Goal: Communication & Community: Answer question/provide support

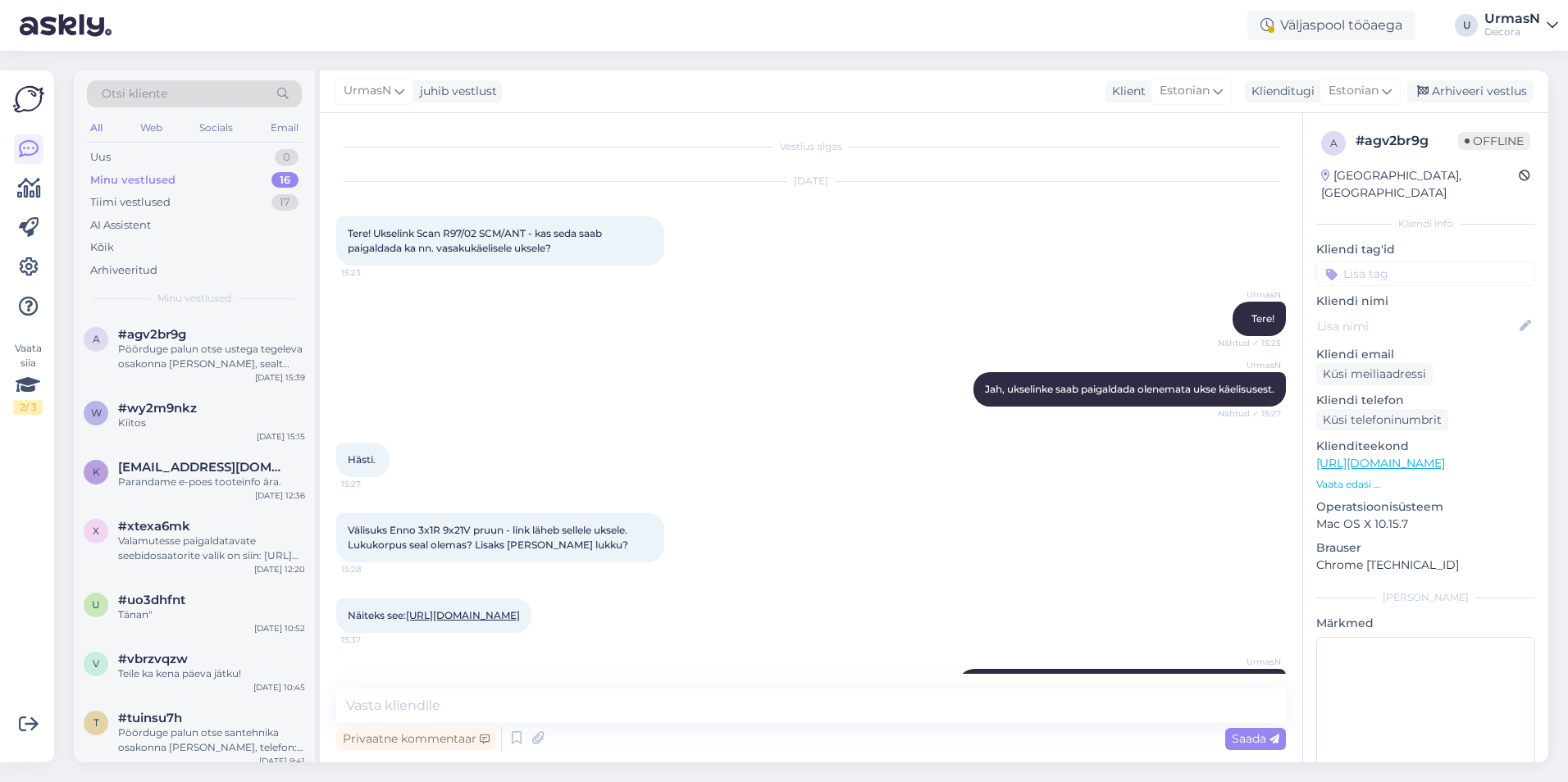
scroll to position [106, 0]
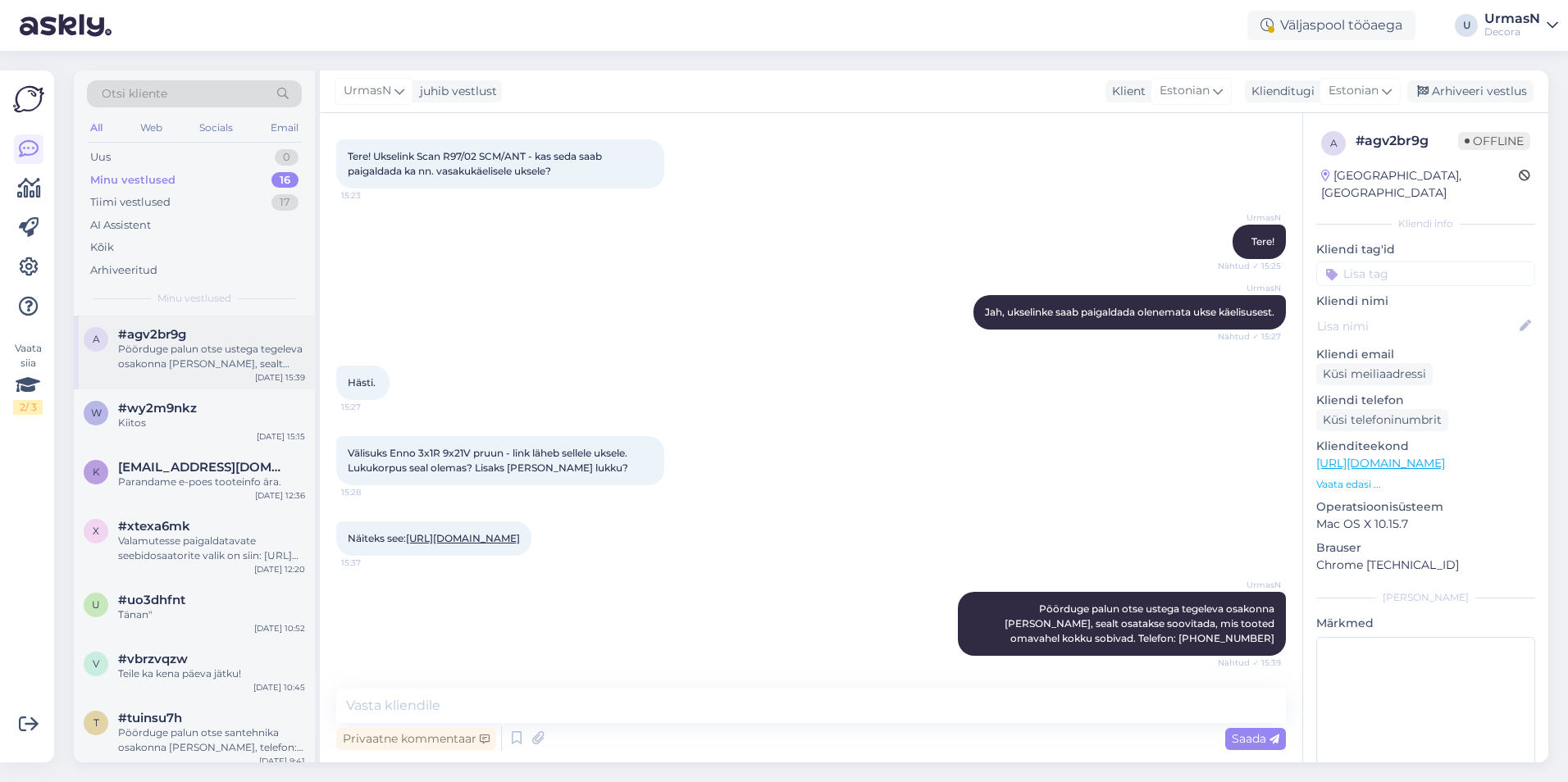
click at [149, 356] on div "Pöörduge palun otse ustega tegeleva osakonna [PERSON_NAME], sealt osatakse soov…" at bounding box center [211, 356] width 187 height 30
click at [1479, 99] on div "Arhiveeri vestlus" at bounding box center [1470, 91] width 126 height 22
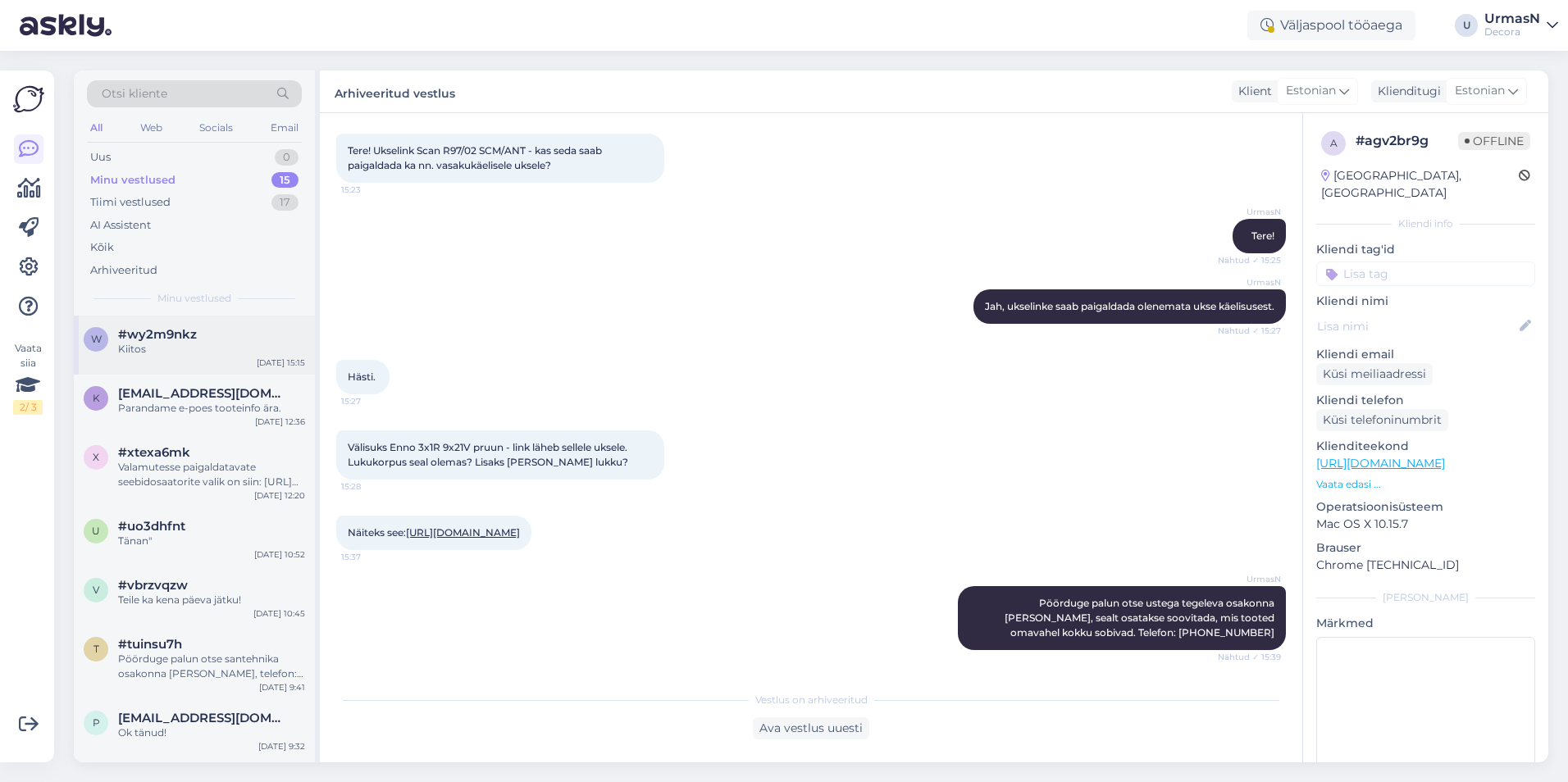
click at [182, 347] on div "Kiitos" at bounding box center [211, 348] width 187 height 15
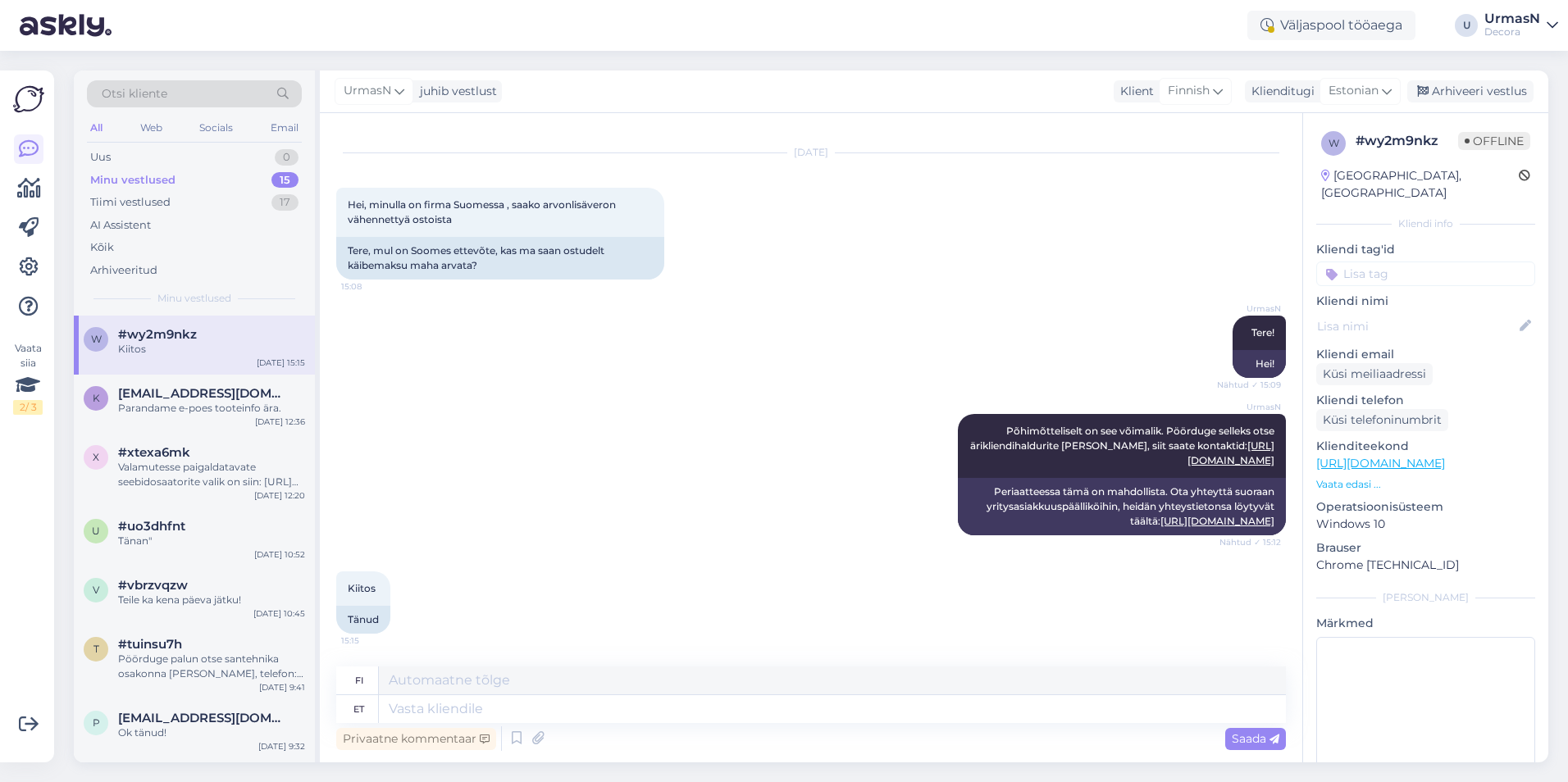
scroll to position [29, 0]
click at [1460, 94] on div "Arhiveeri vestlus" at bounding box center [1470, 91] width 126 height 22
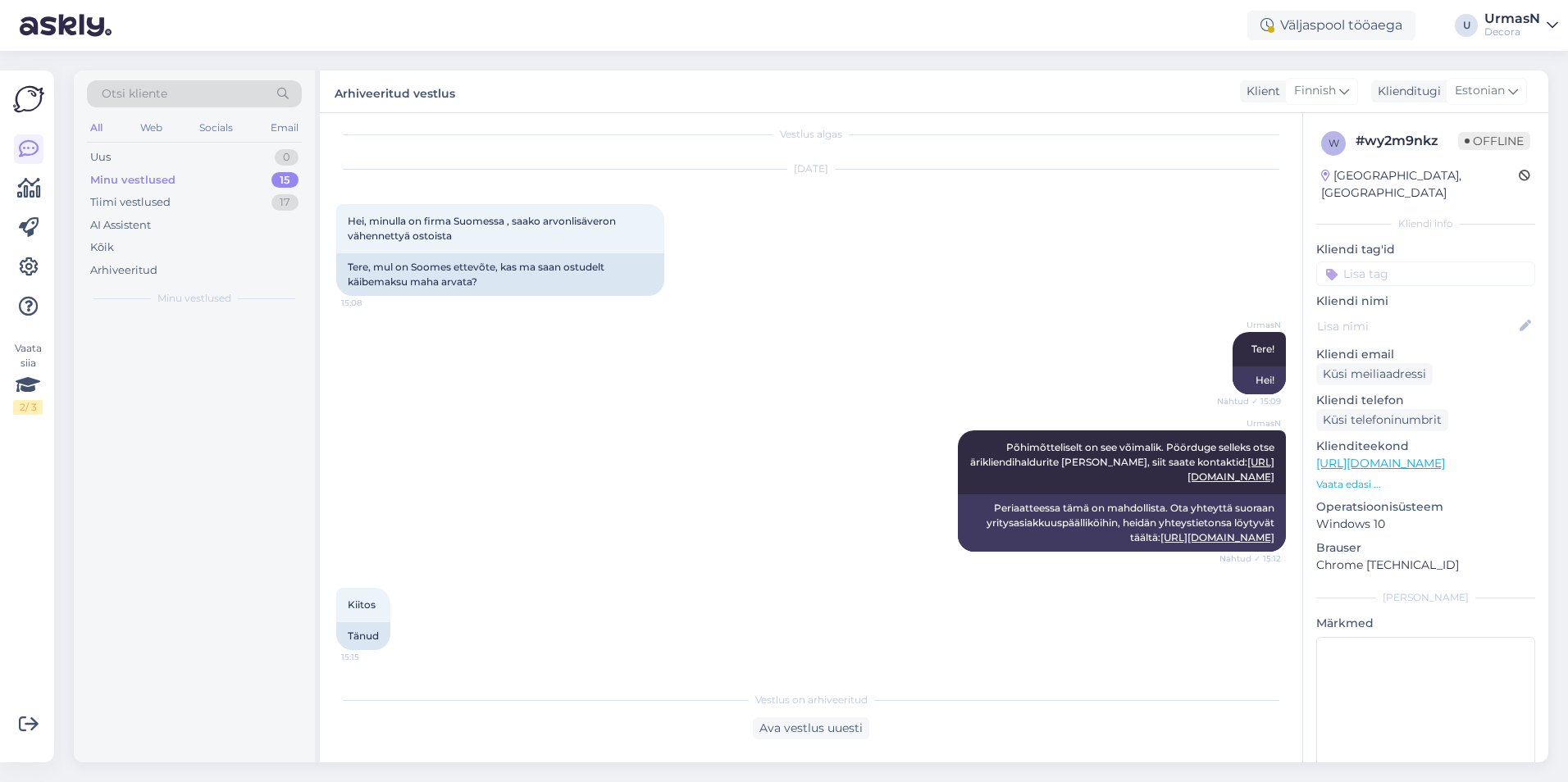
scroll to position [12, 0]
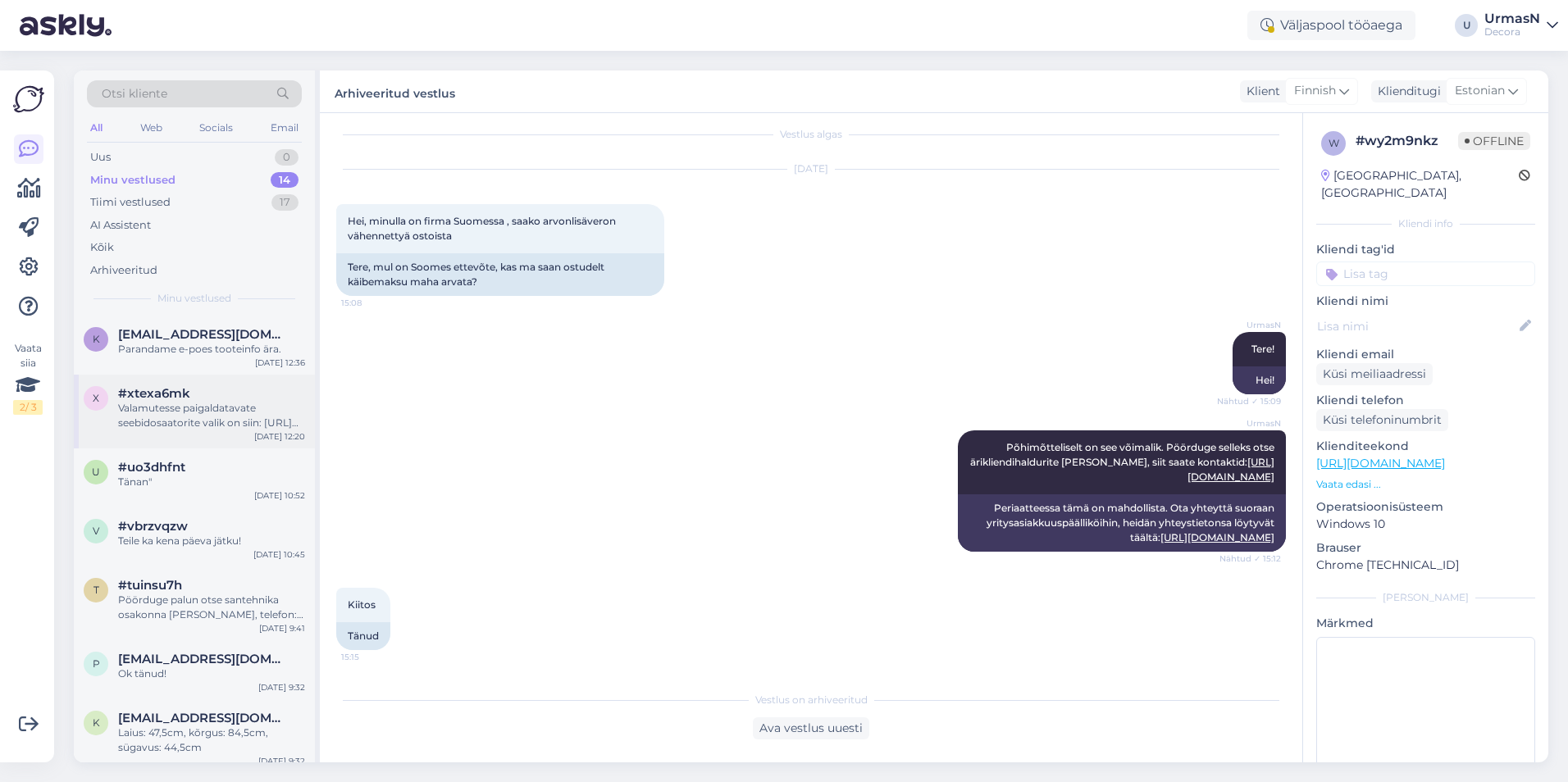
click at [200, 397] on div "#xtexa6mk" at bounding box center [211, 393] width 187 height 15
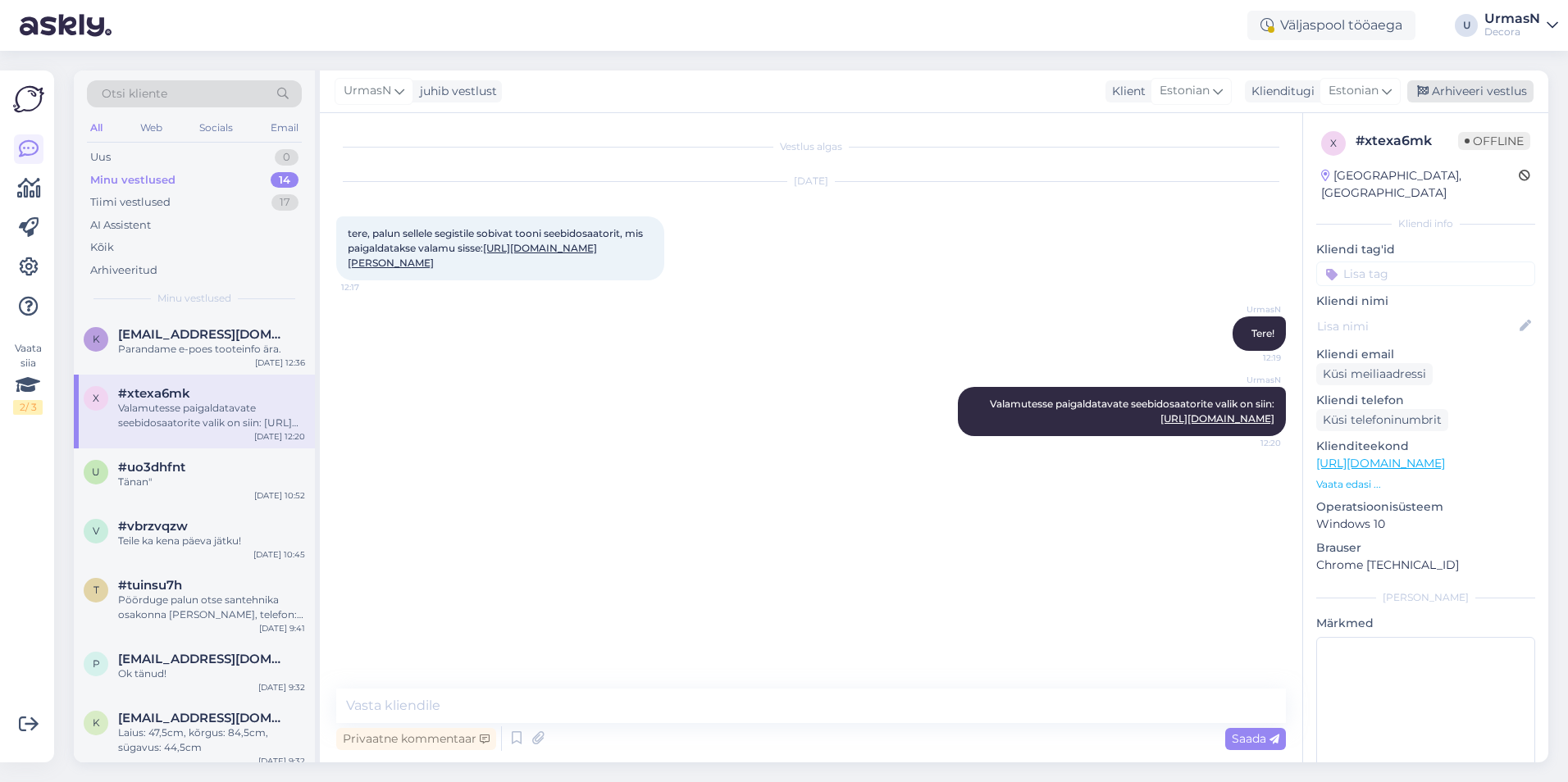
click at [1453, 94] on div "Arhiveeri vestlus" at bounding box center [1470, 91] width 126 height 22
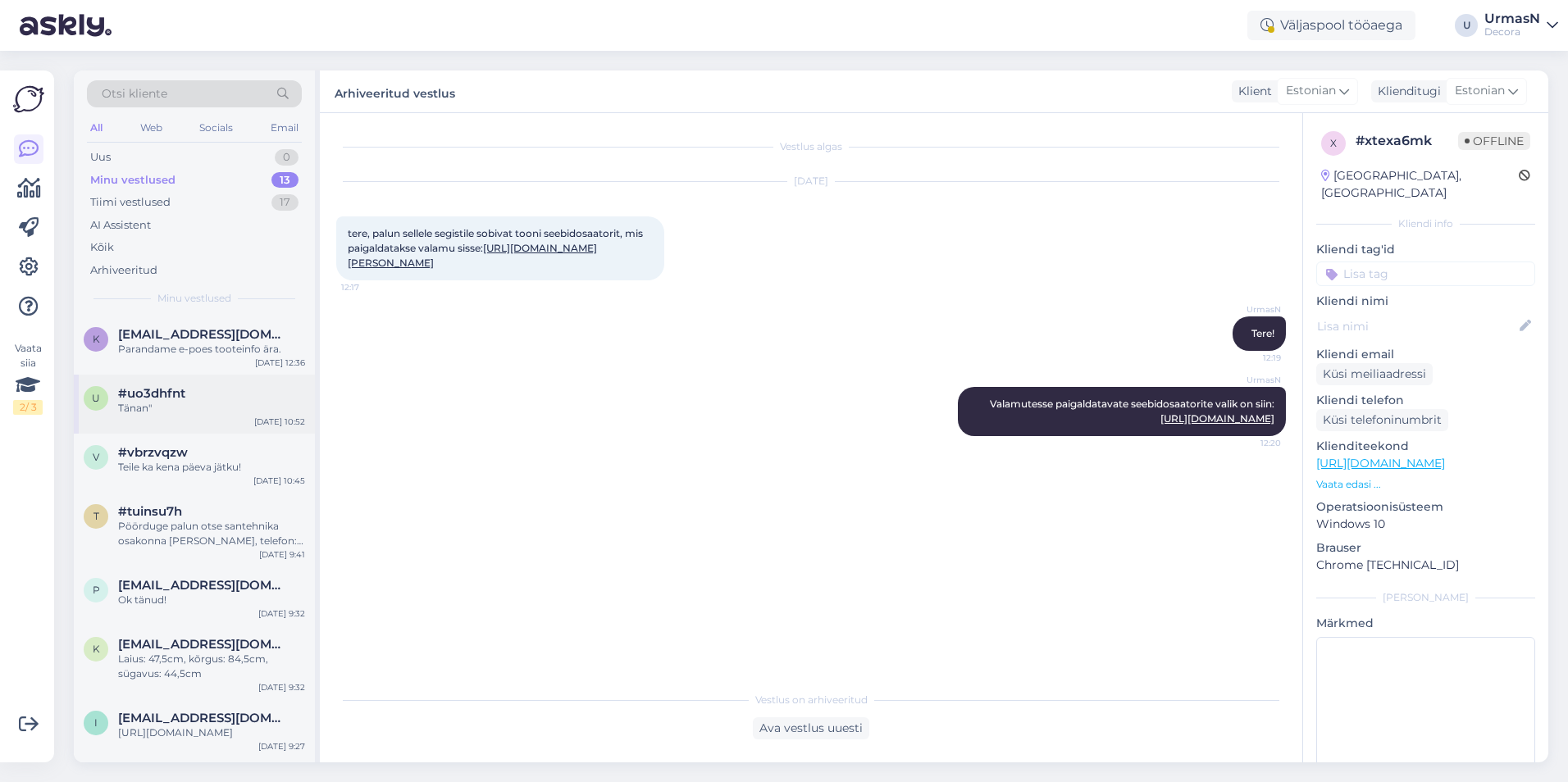
click at [214, 395] on div "#uo3dhfnt" at bounding box center [211, 393] width 187 height 15
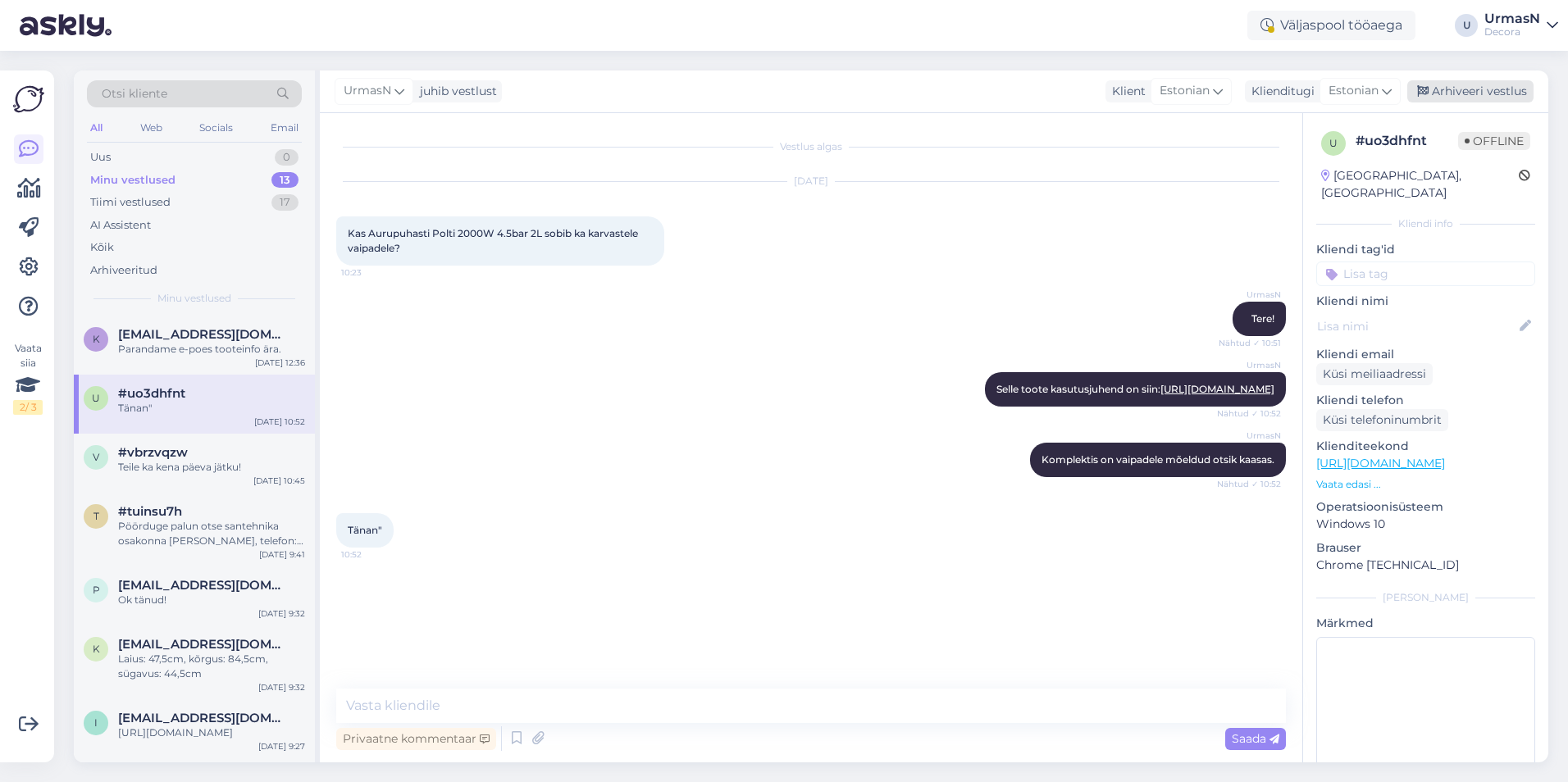
click at [1443, 92] on div "Arhiveeri vestlus" at bounding box center [1470, 91] width 126 height 22
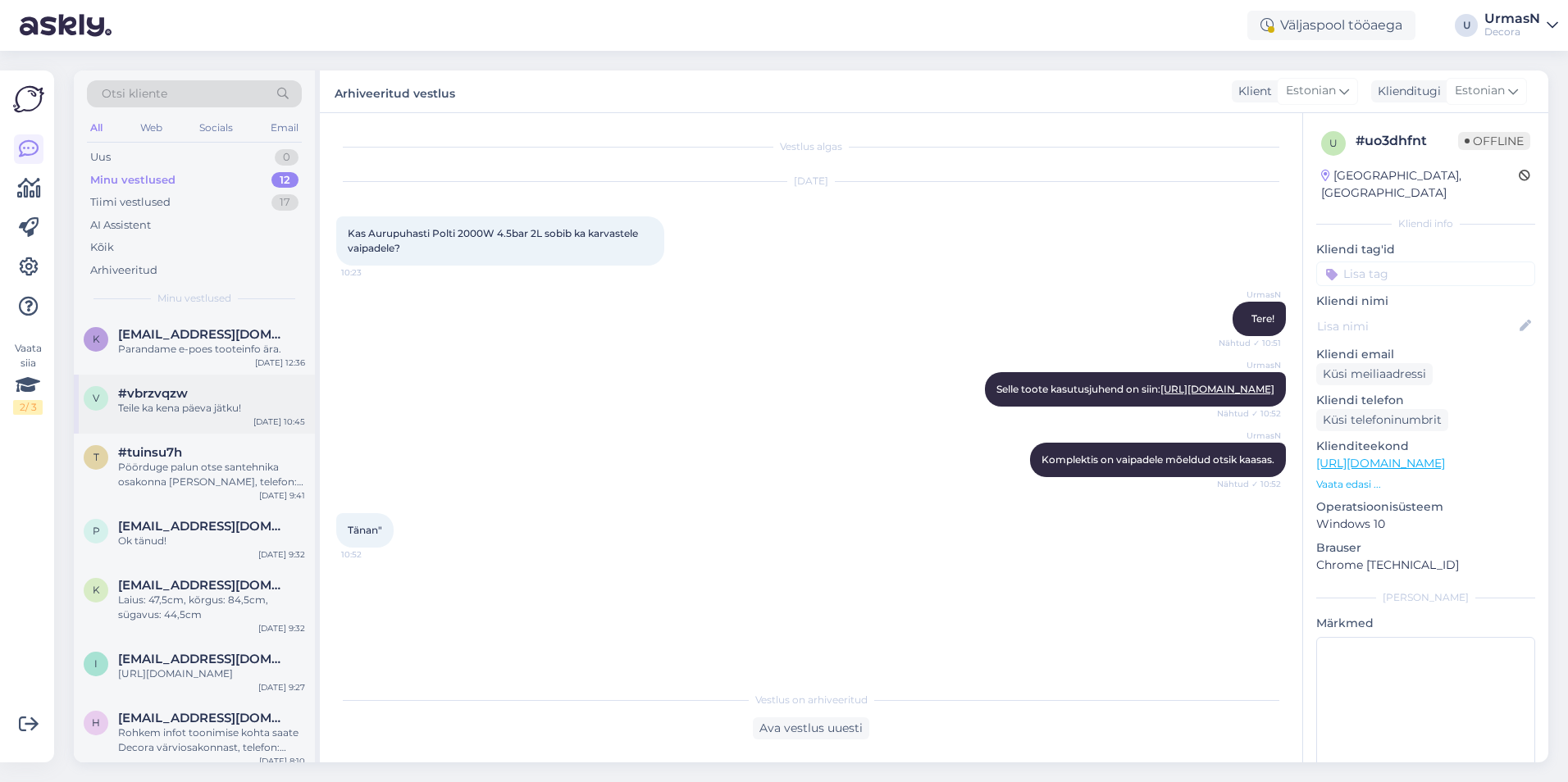
click at [215, 399] on div "#vbrzvqzw" at bounding box center [211, 393] width 187 height 15
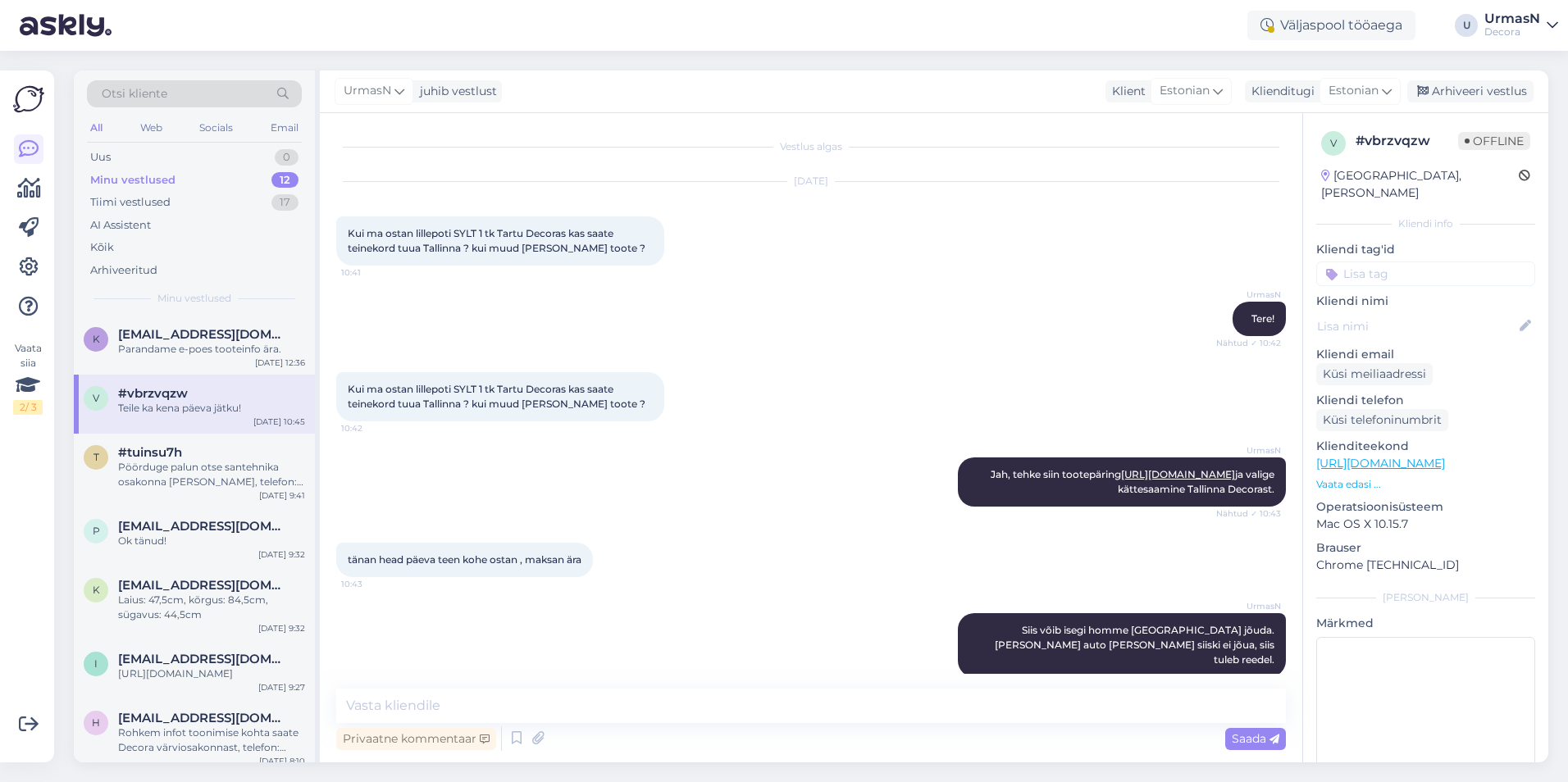
scroll to position [233, 0]
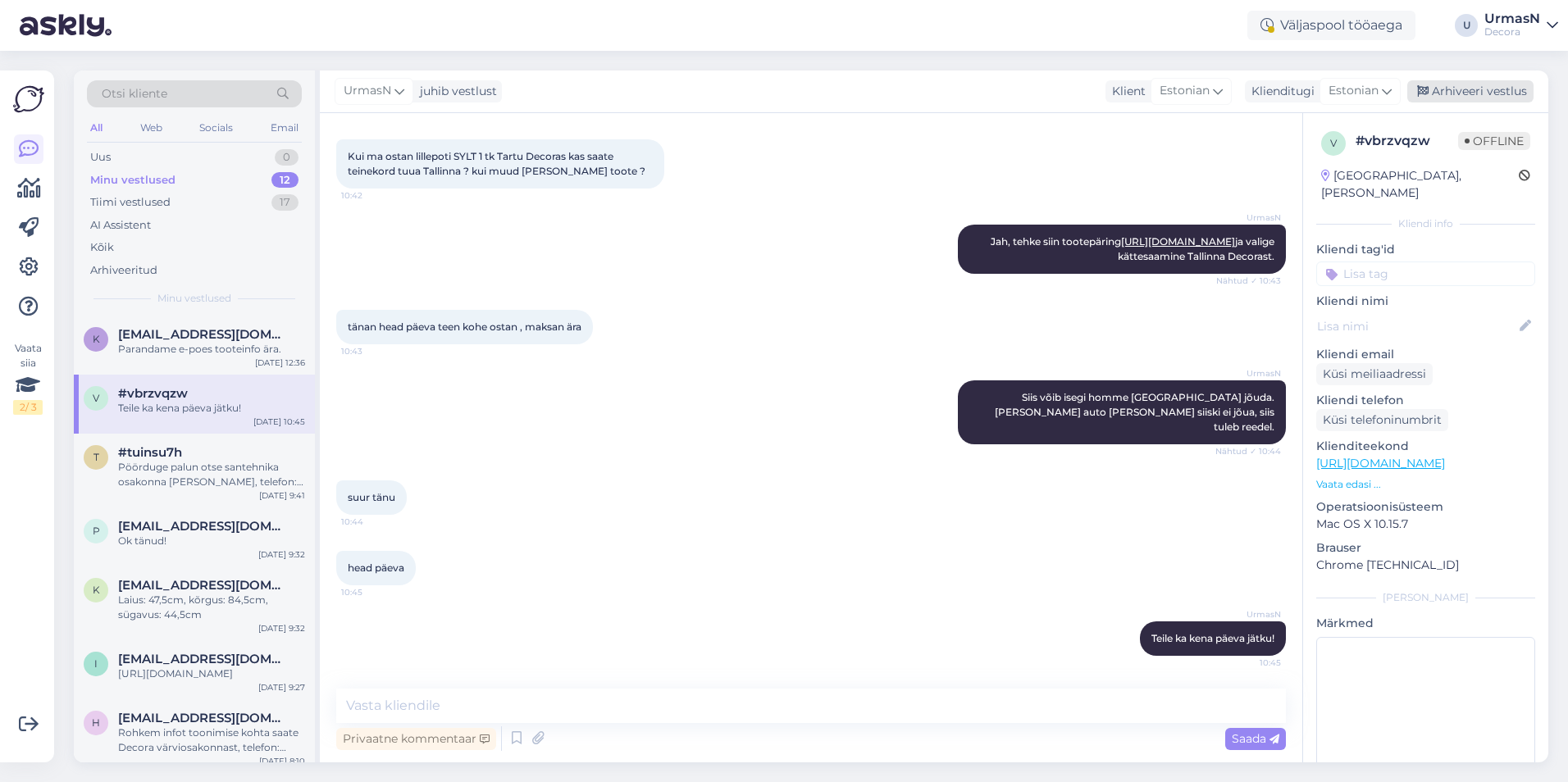
click at [1441, 90] on div "Arhiveeri vestlus" at bounding box center [1470, 91] width 126 height 22
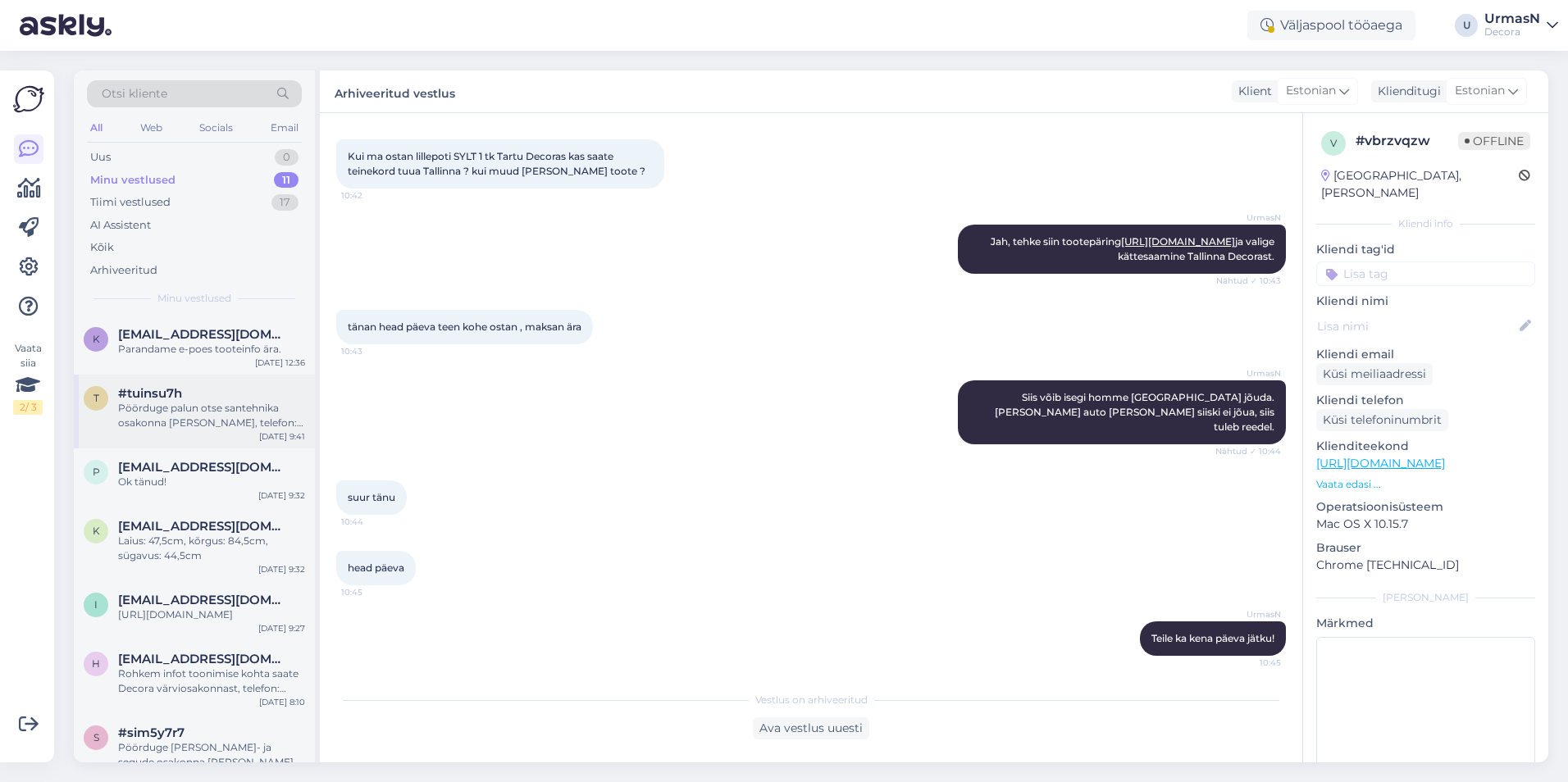
click at [174, 426] on div "Pöörduge palun otse santehnika osakonna [PERSON_NAME], telefon: [PHONE_NUMBER]" at bounding box center [211, 416] width 187 height 30
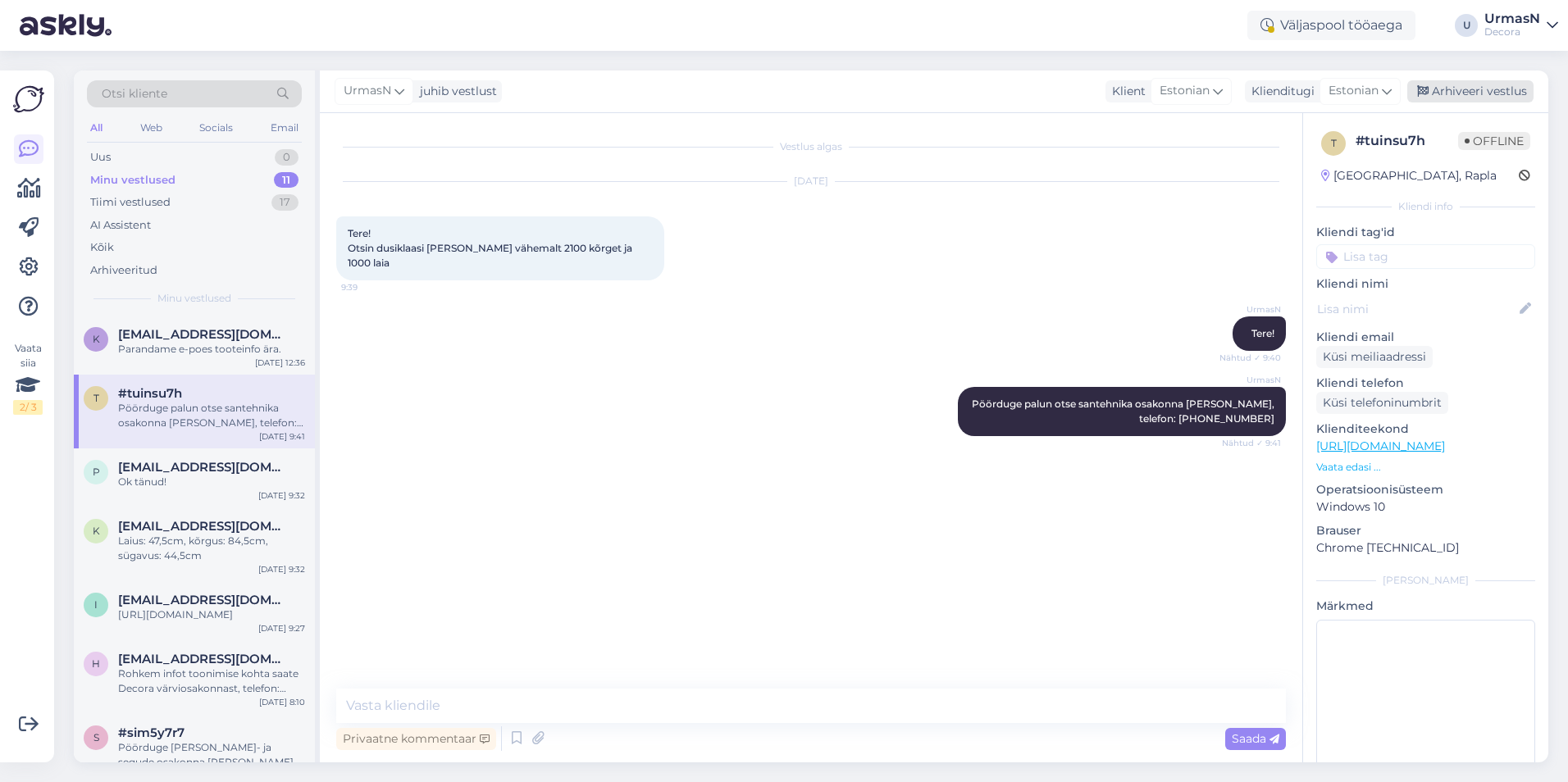
click at [1476, 83] on div "Arhiveeri vestlus" at bounding box center [1470, 91] width 126 height 22
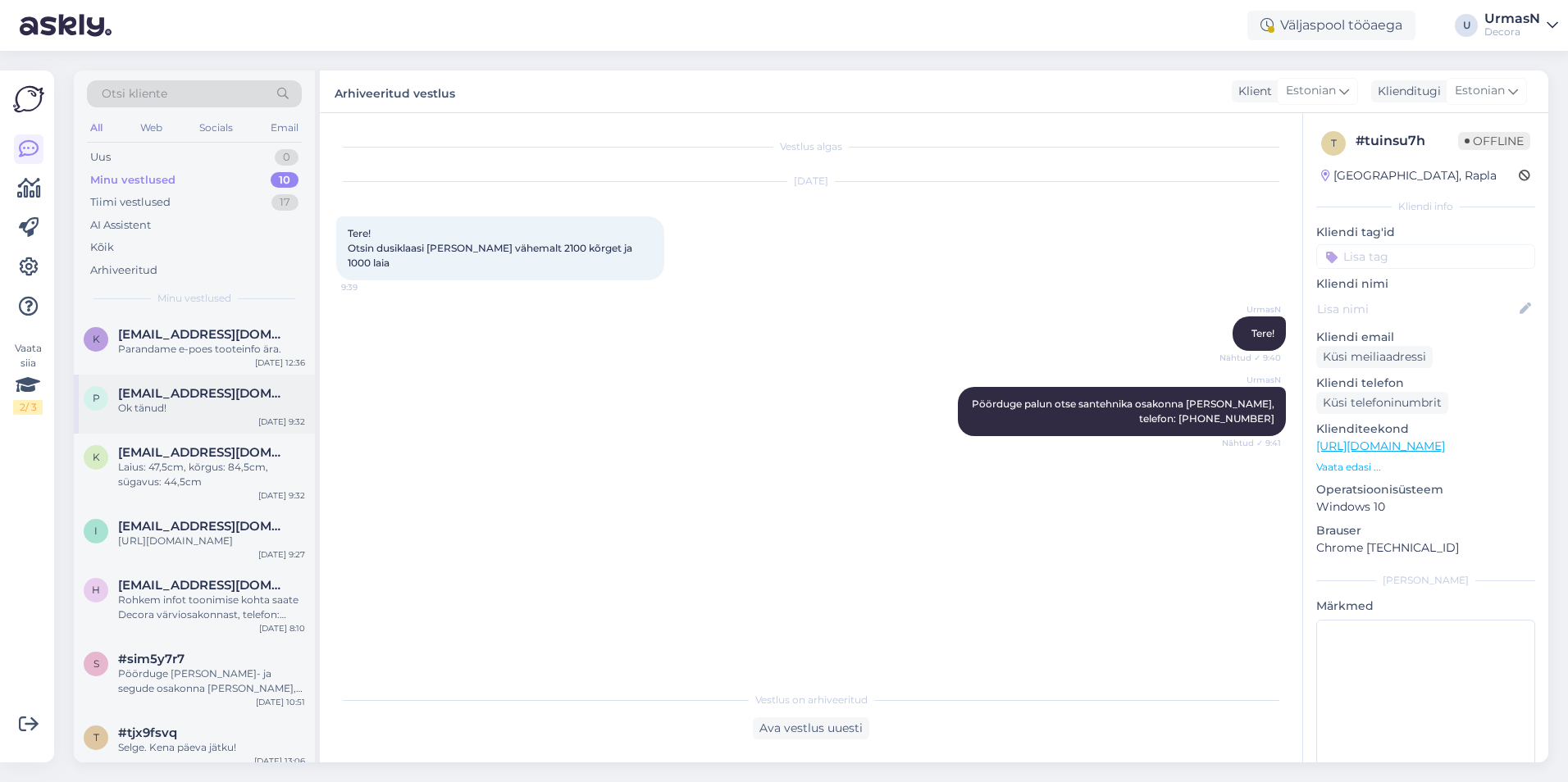
click at [189, 412] on div "Ok tänud!" at bounding box center [211, 408] width 187 height 15
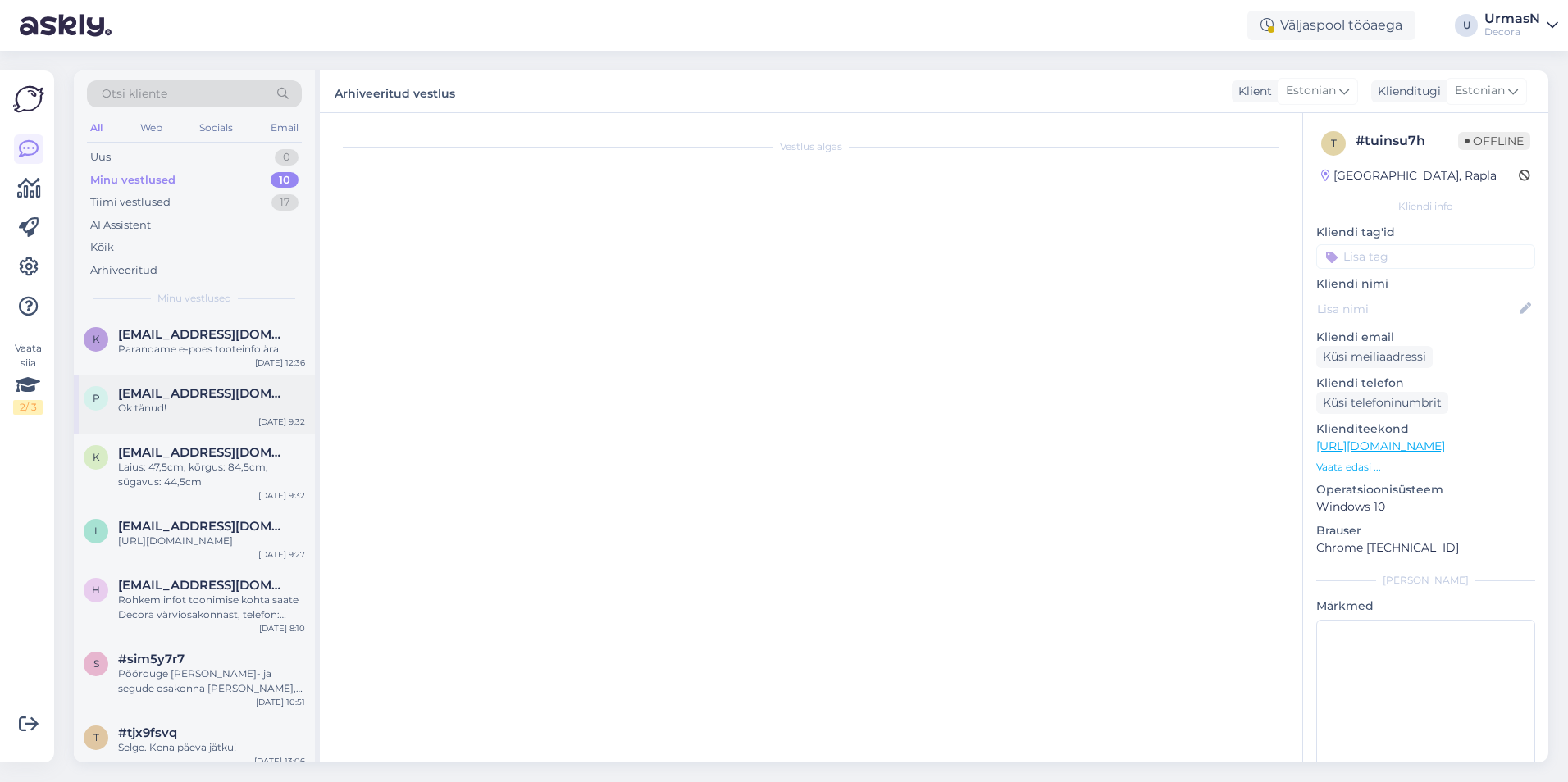
scroll to position [818, 0]
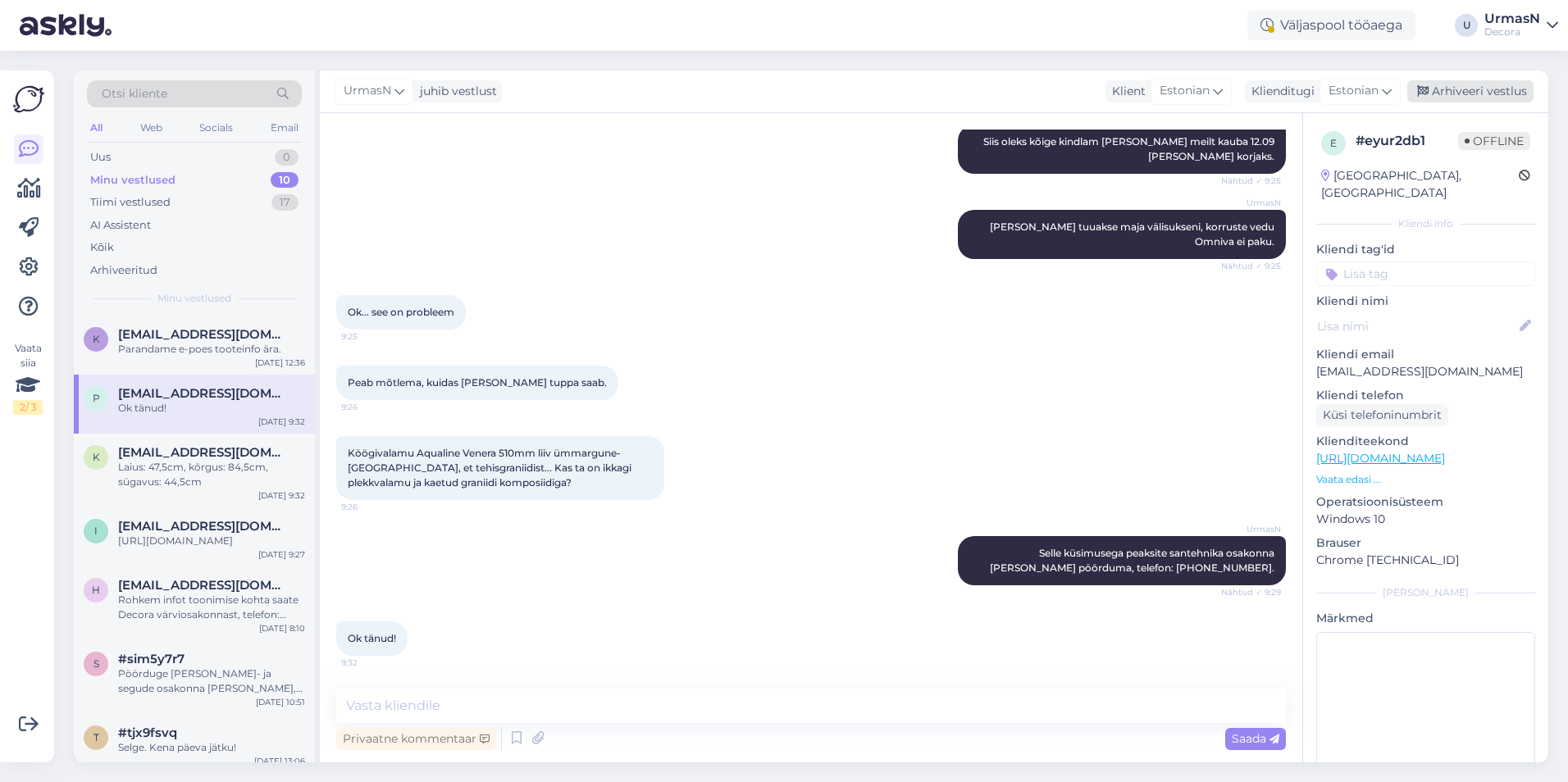
click at [1472, 82] on div "Arhiveeri vestlus" at bounding box center [1470, 91] width 126 height 22
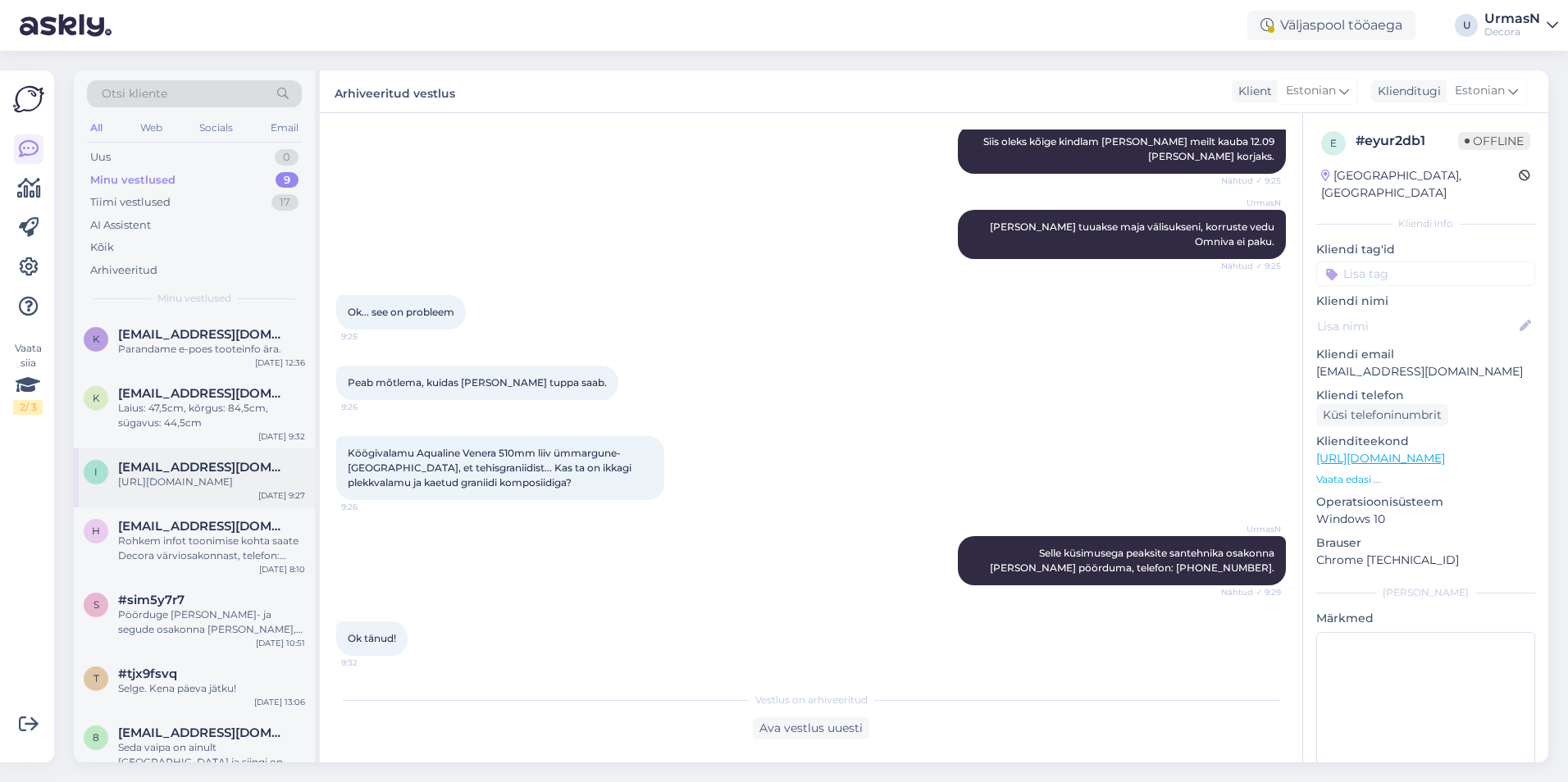
click at [233, 475] on div "[URL][DOMAIN_NAME]" at bounding box center [211, 481] width 187 height 15
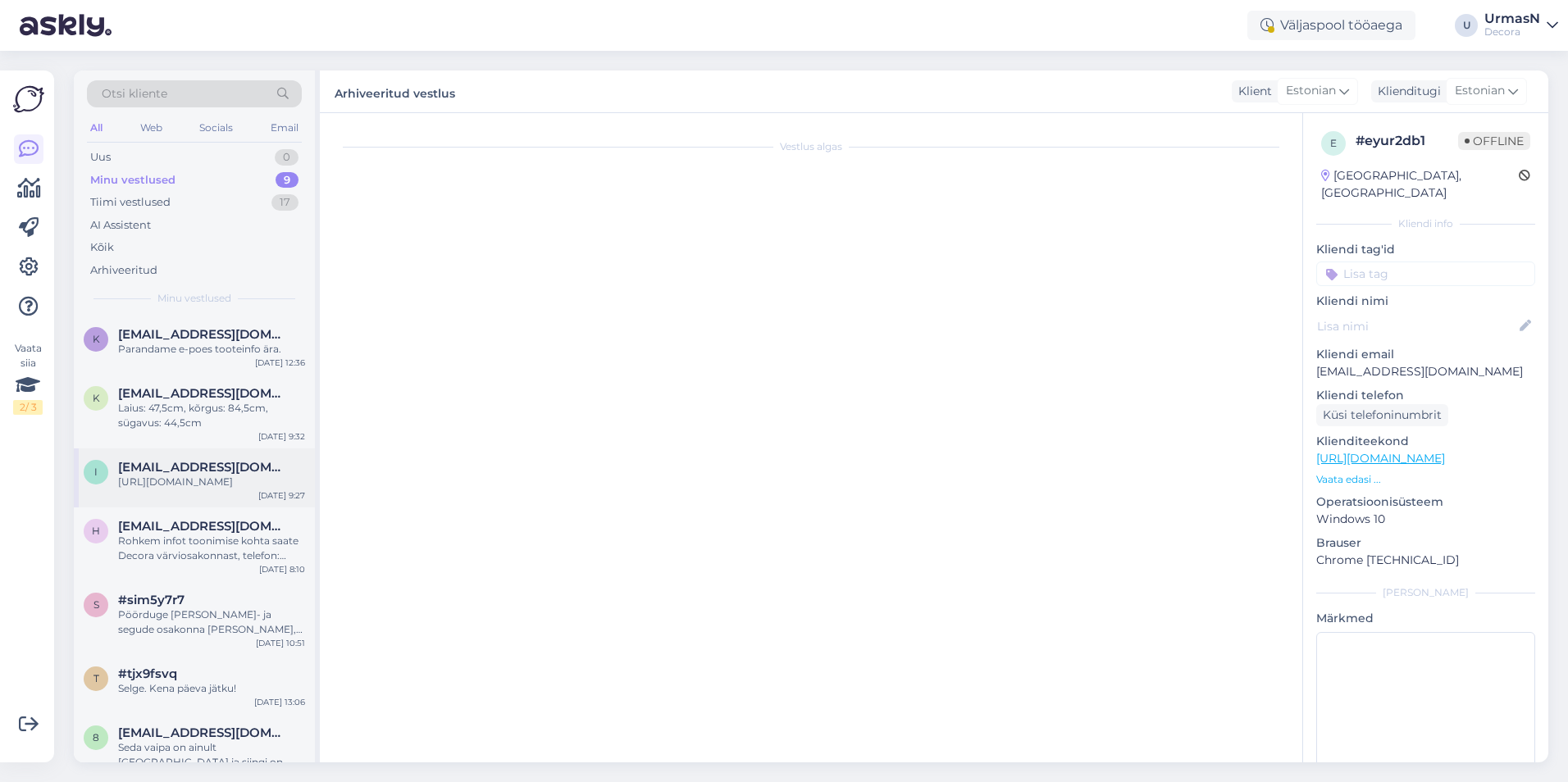
scroll to position [67, 0]
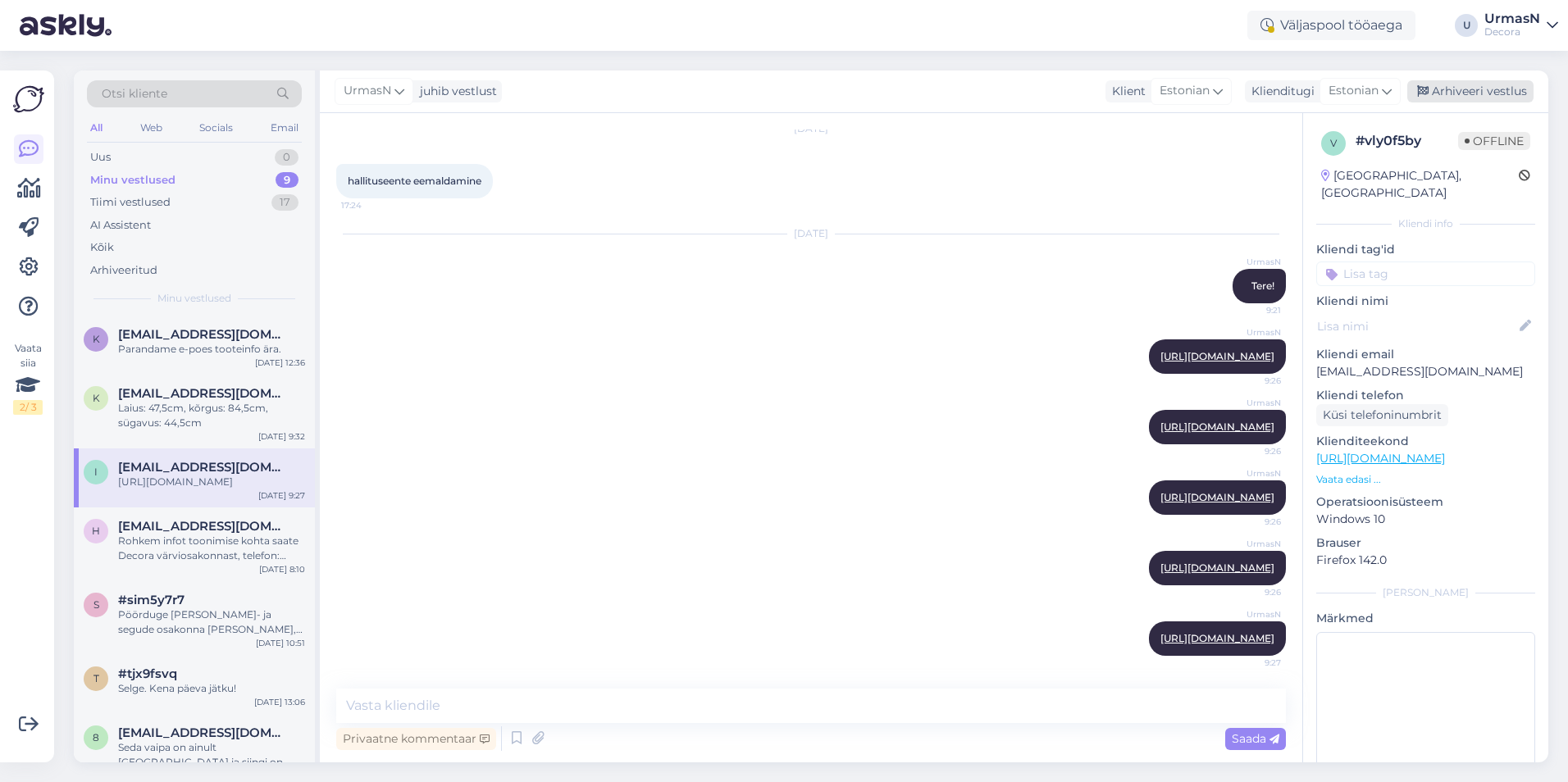
click at [1464, 84] on div "Arhiveeri vestlus" at bounding box center [1470, 91] width 126 height 22
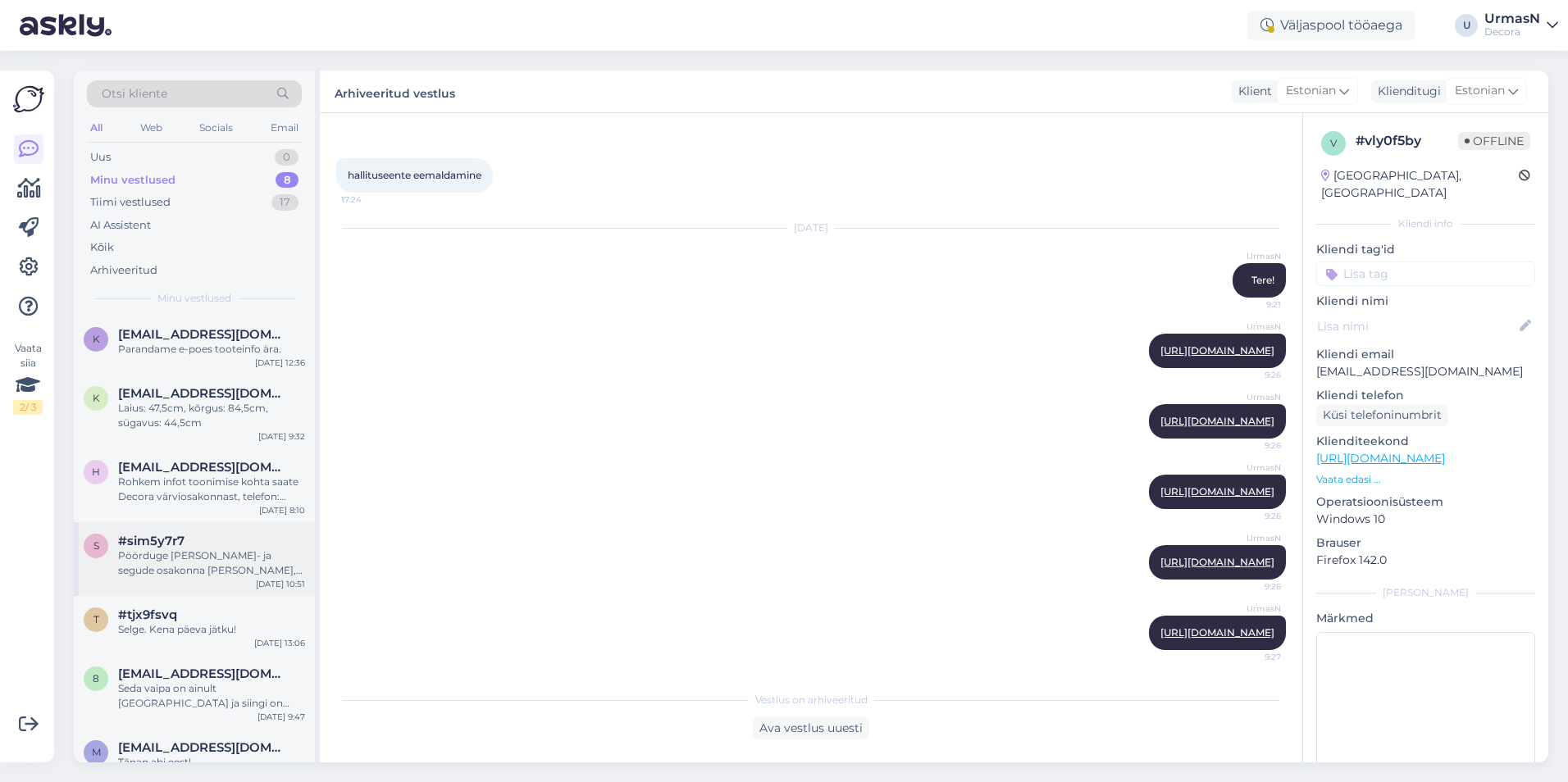
click at [233, 564] on div "Pöörduge [PERSON_NAME]- ja segude osakonna [PERSON_NAME], telefon: [PHONE_NUMBE…" at bounding box center [211, 564] width 187 height 30
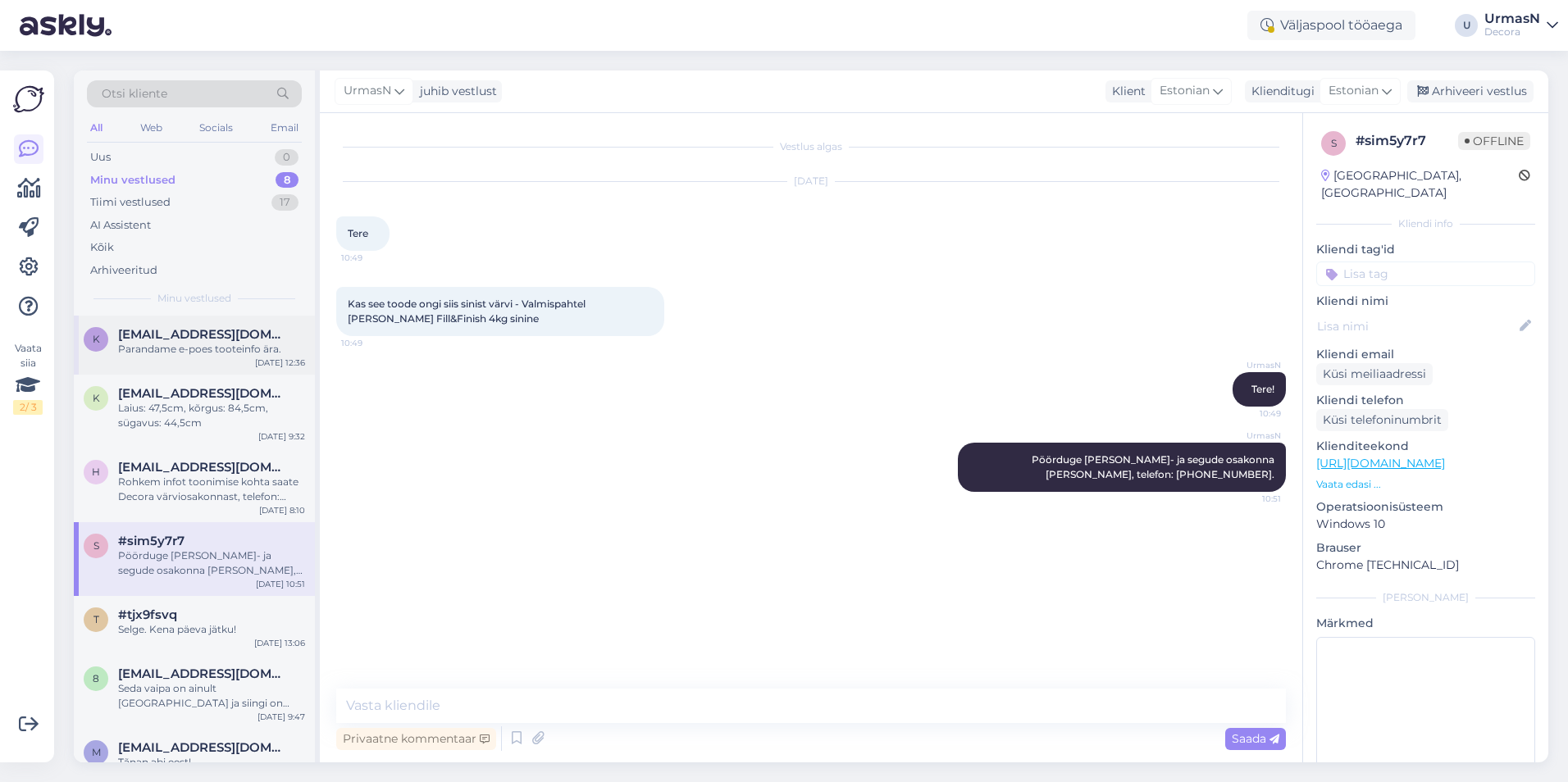
click at [217, 351] on div "Parandame e-poes tooteinfo ära." at bounding box center [211, 348] width 187 height 15
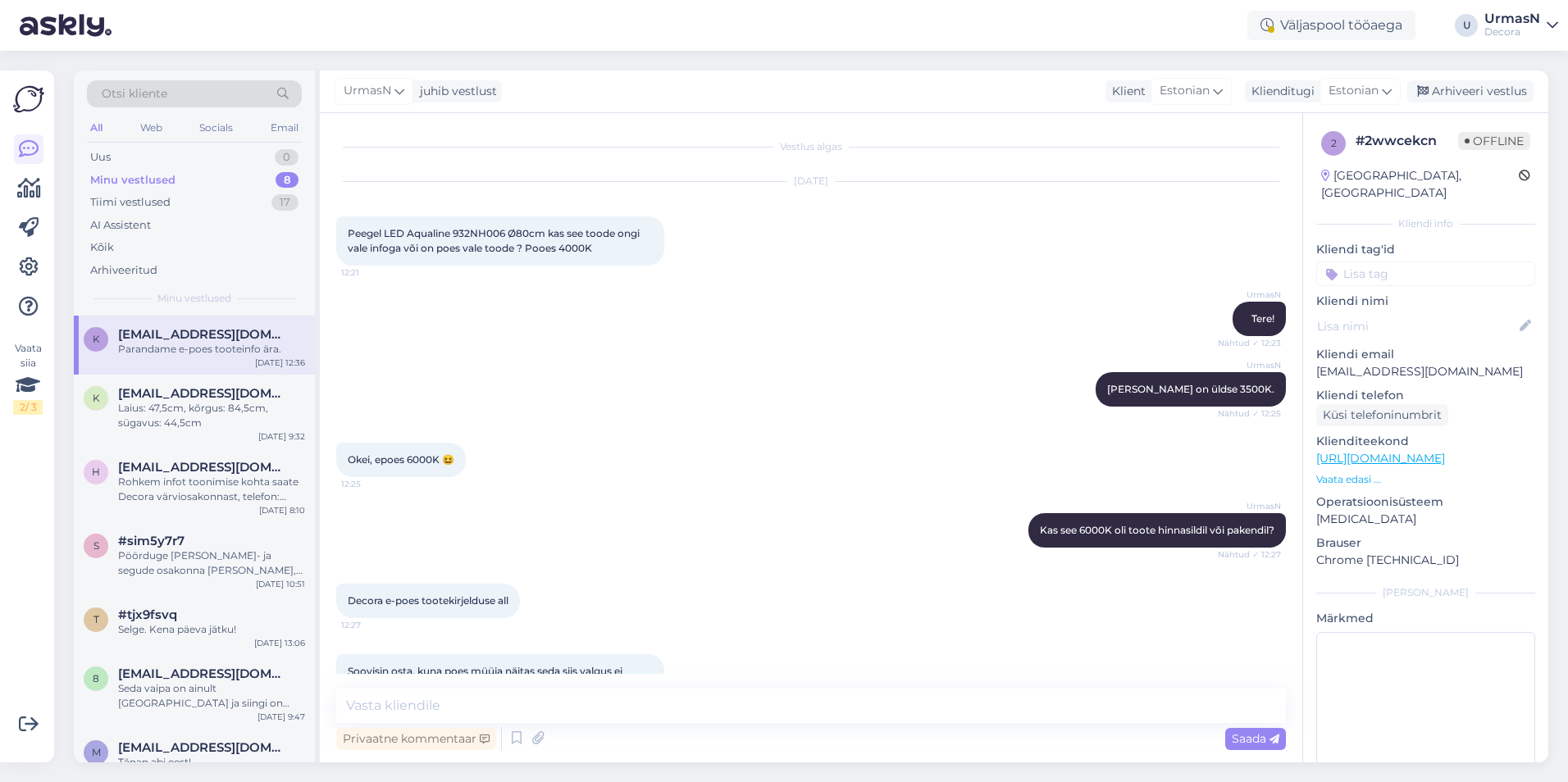
scroll to position [329, 0]
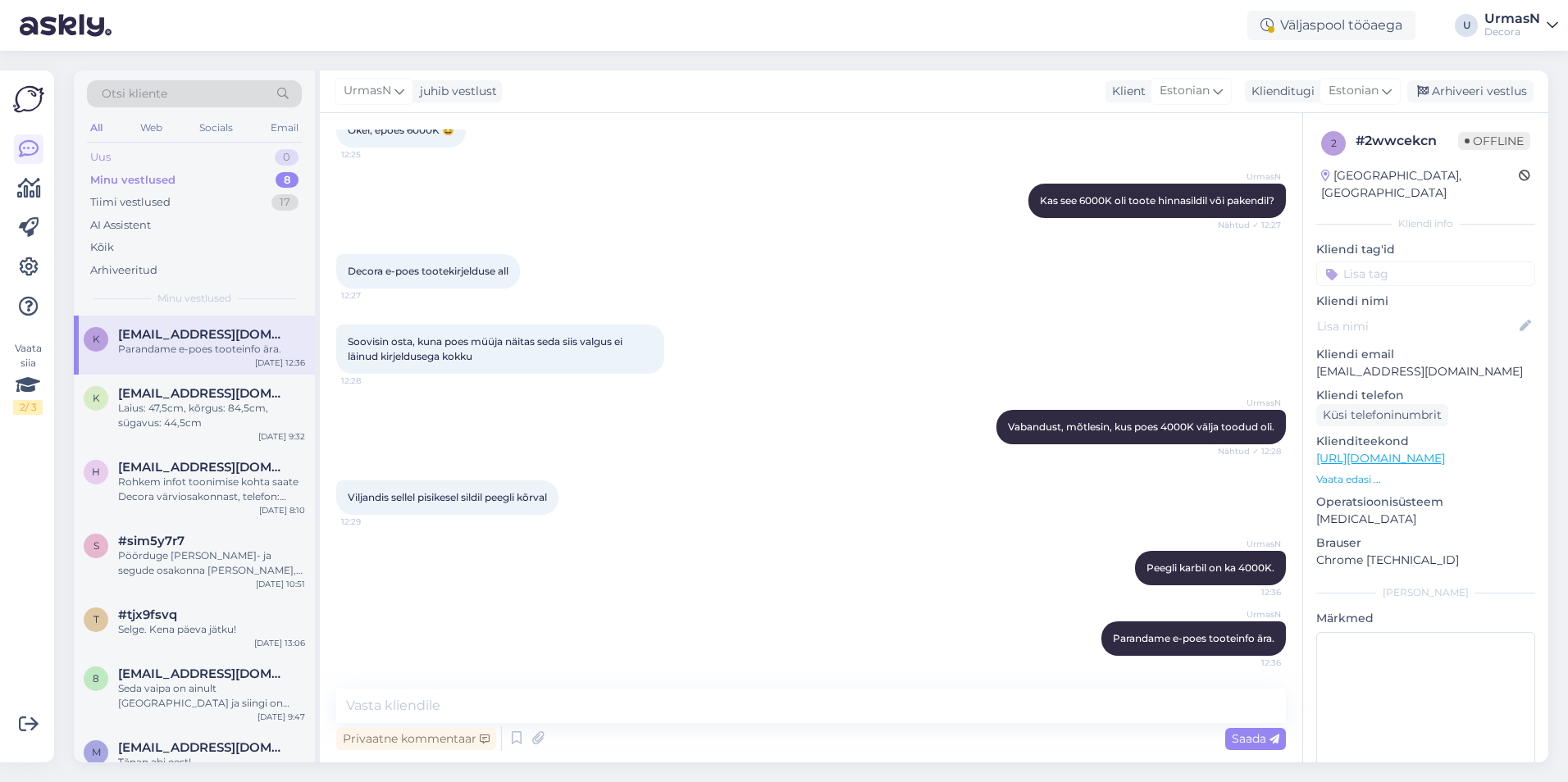
click at [127, 153] on div "Uus 0" at bounding box center [195, 157] width 214 height 23
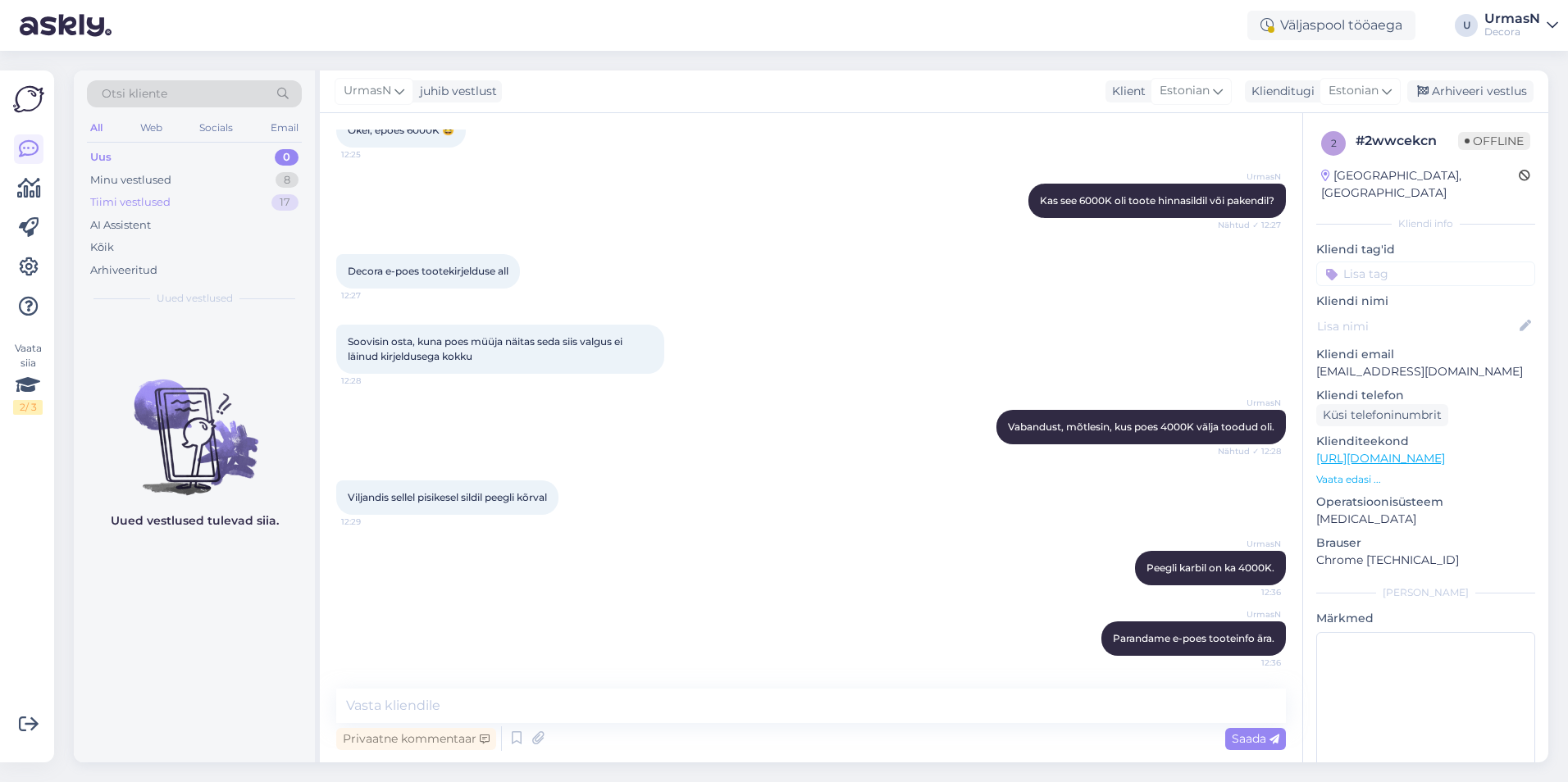
click at [135, 202] on div "Tiimi vestlused" at bounding box center [130, 202] width 80 height 17
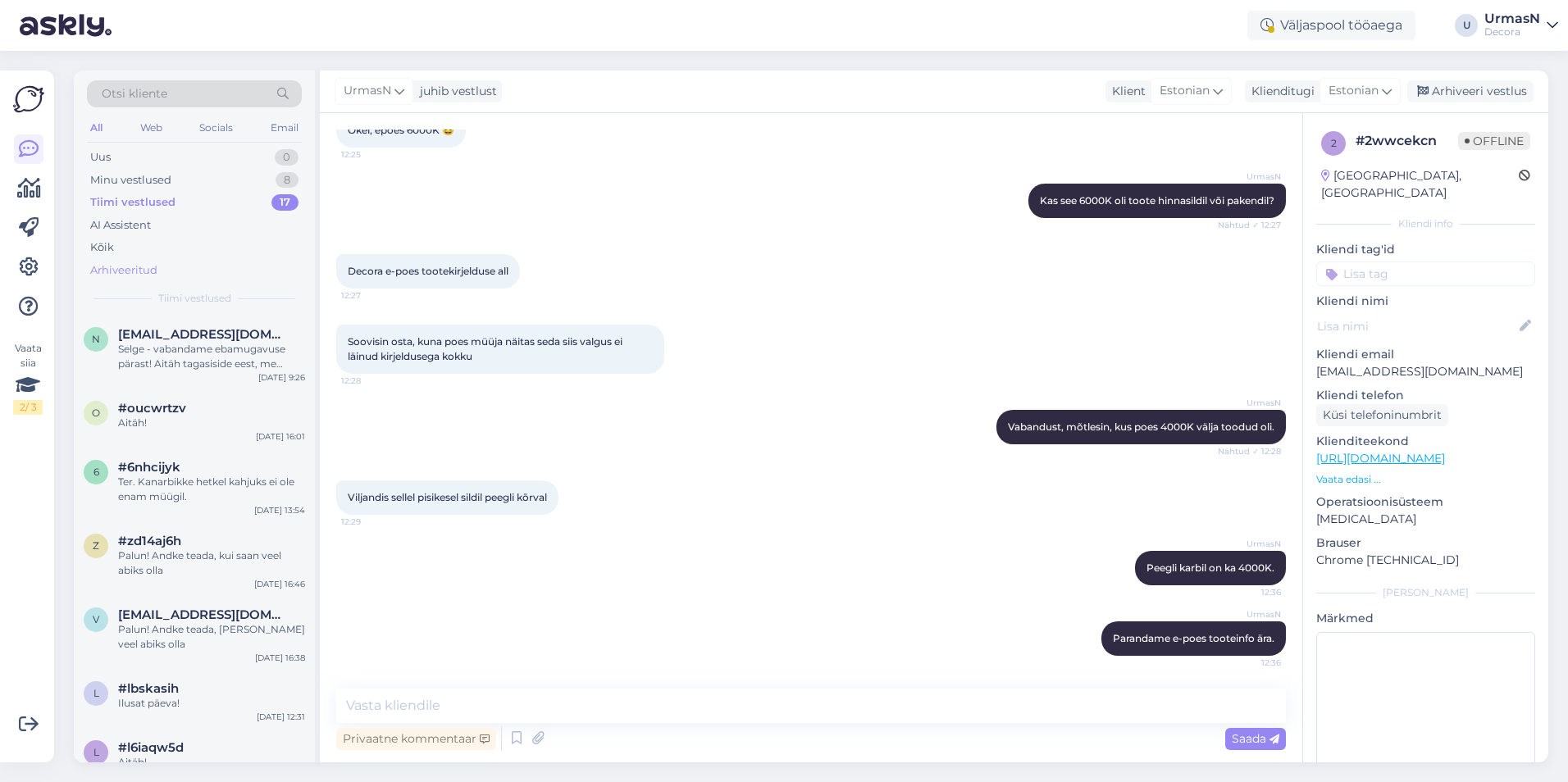
click at [122, 276] on div "Arhiveeritud" at bounding box center [124, 270] width 67 height 17
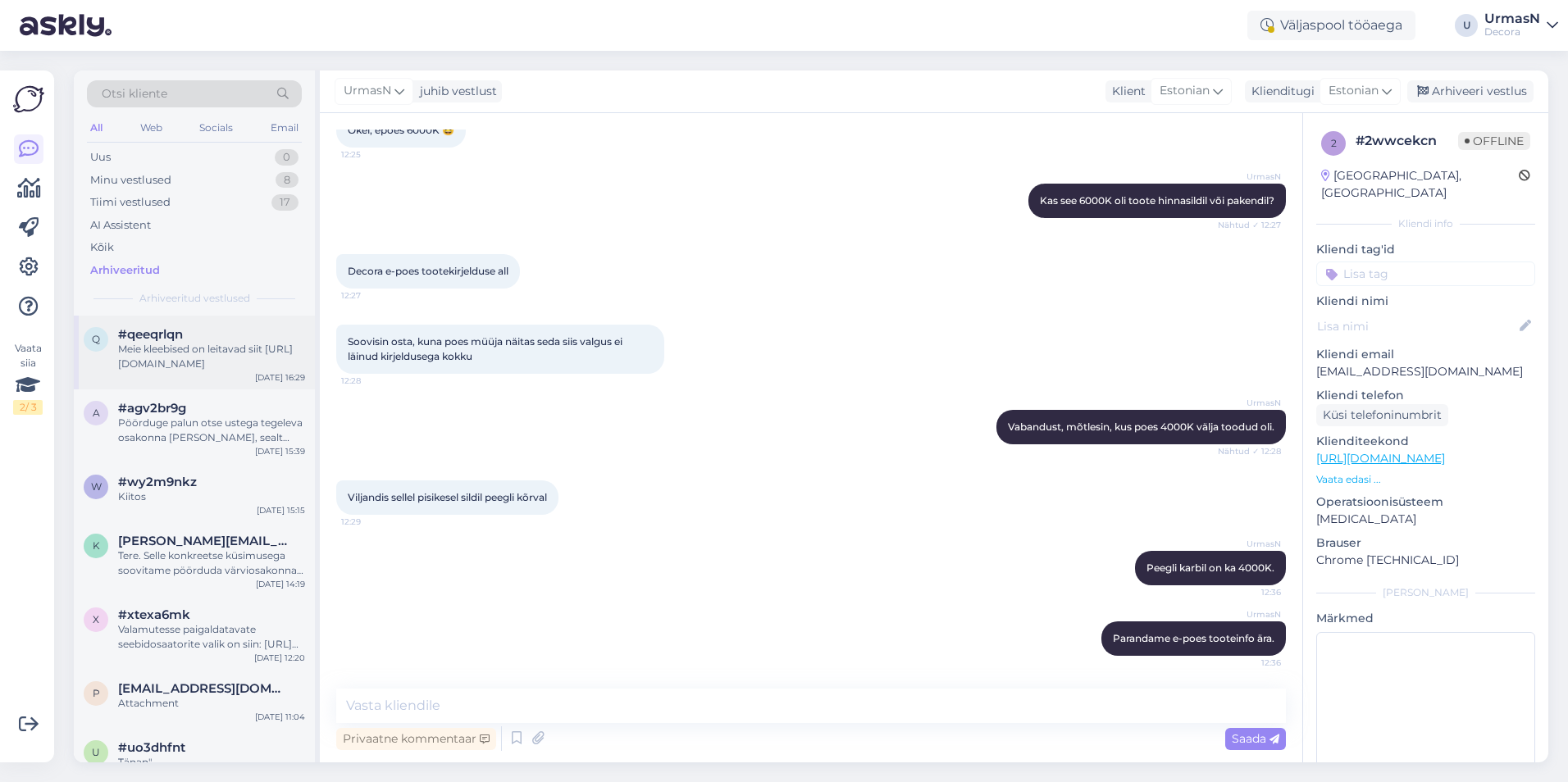
click at [155, 362] on div "Meie kleebised on leitavad siit [URL][DOMAIN_NAME]" at bounding box center [211, 356] width 187 height 30
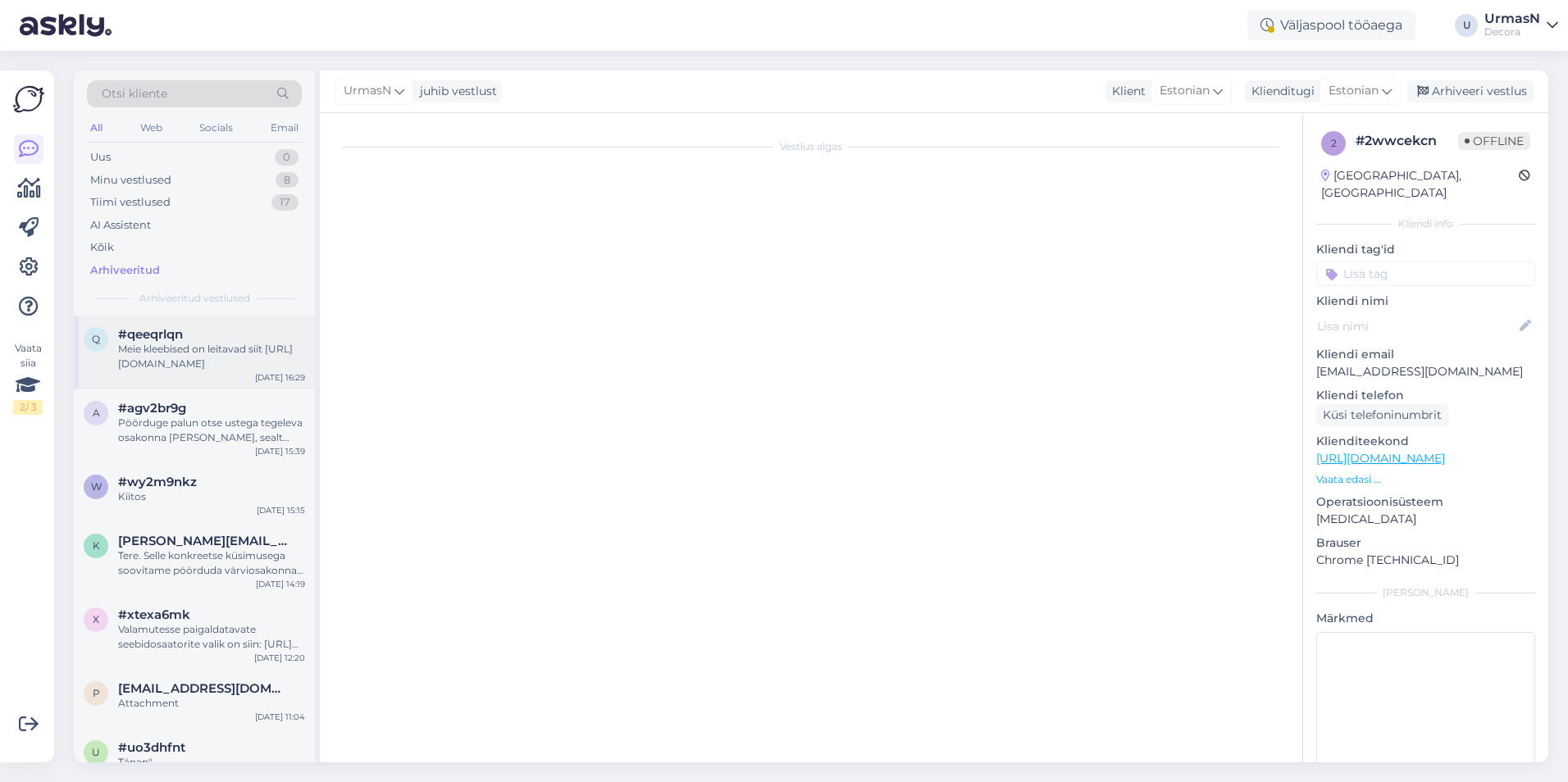
scroll to position [0, 0]
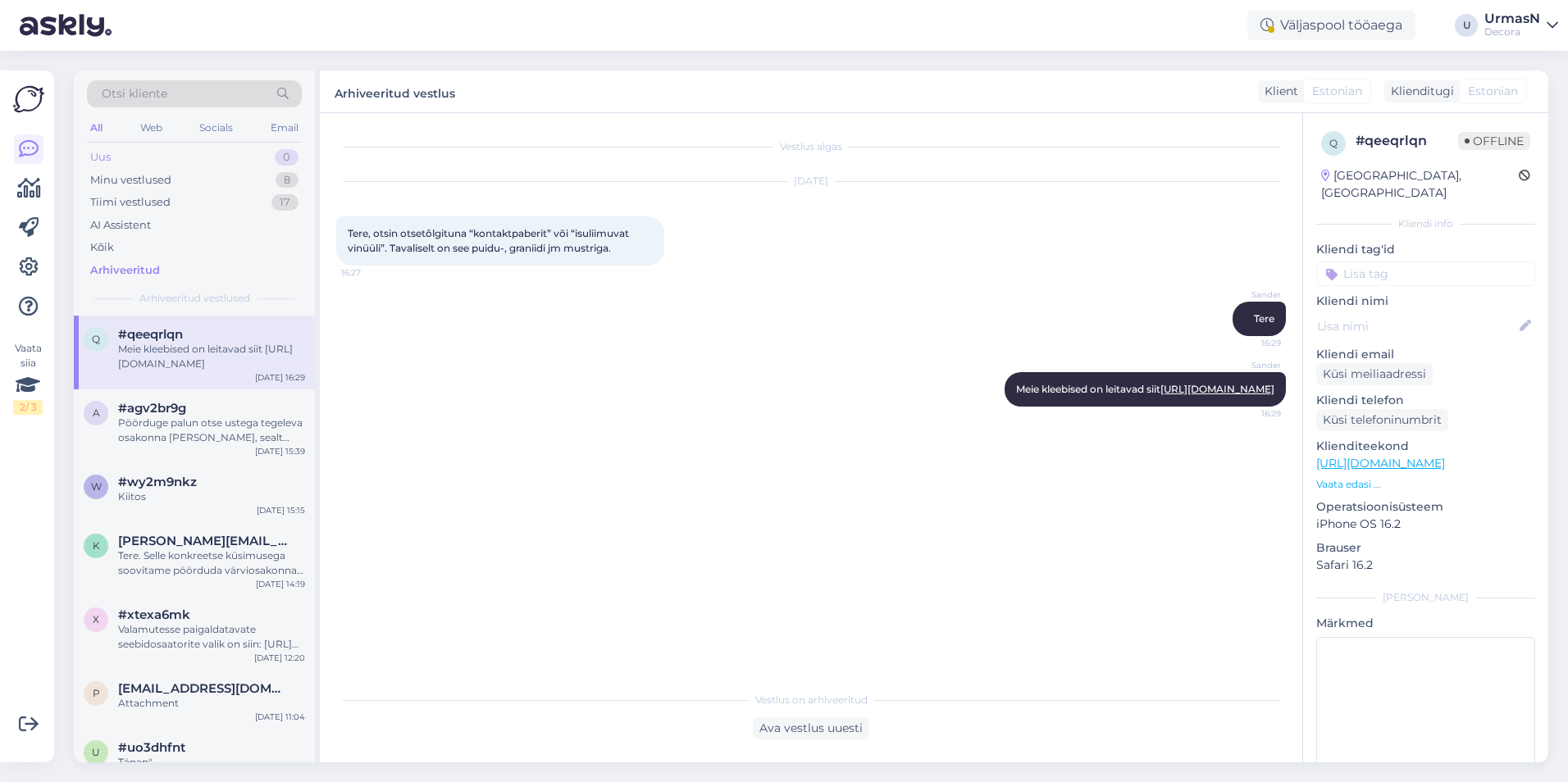
click at [125, 152] on div "Uus 0" at bounding box center [195, 157] width 214 height 23
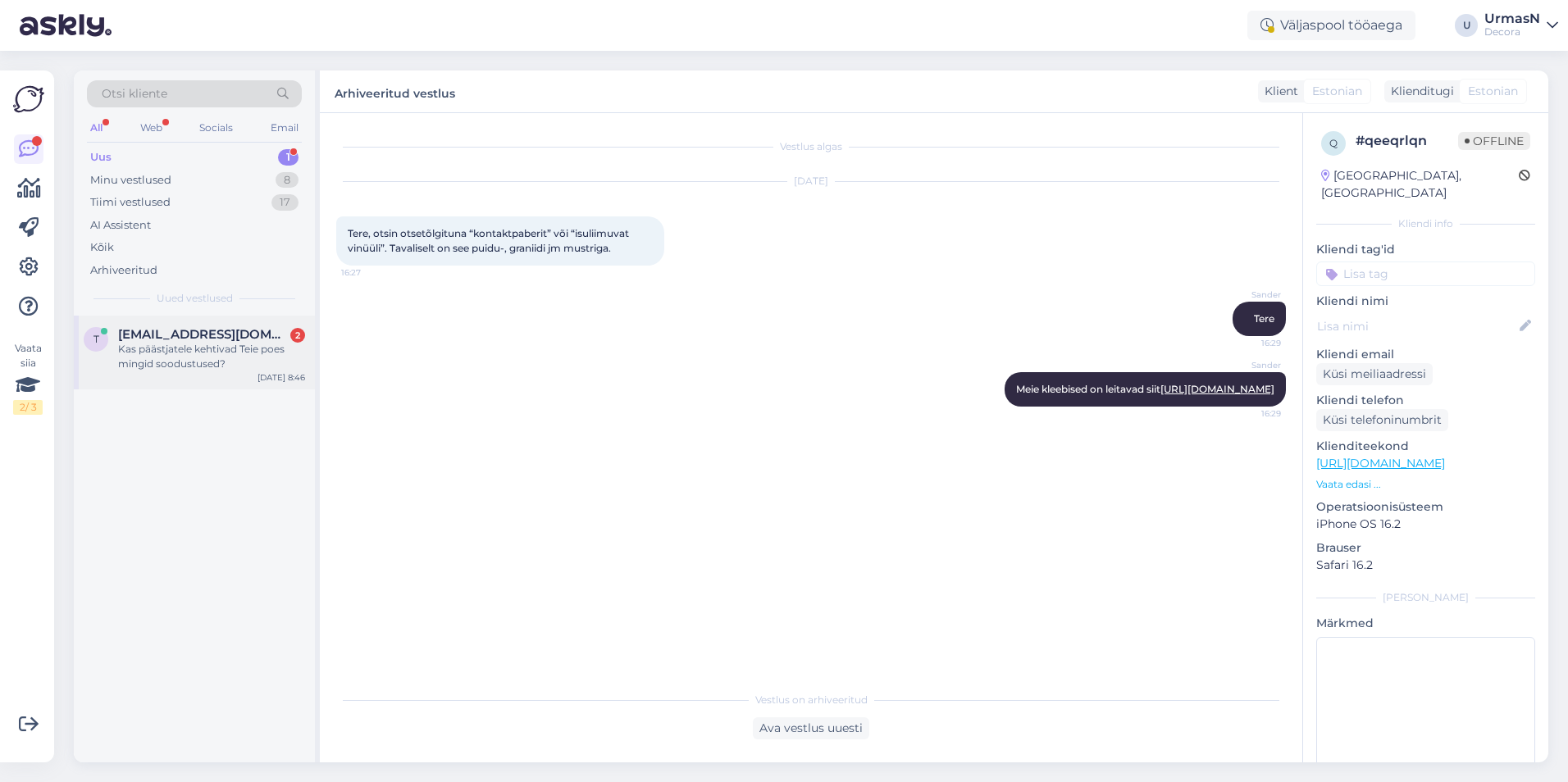
click at [157, 336] on span "[EMAIL_ADDRESS][DOMAIN_NAME]" at bounding box center [203, 334] width 171 height 15
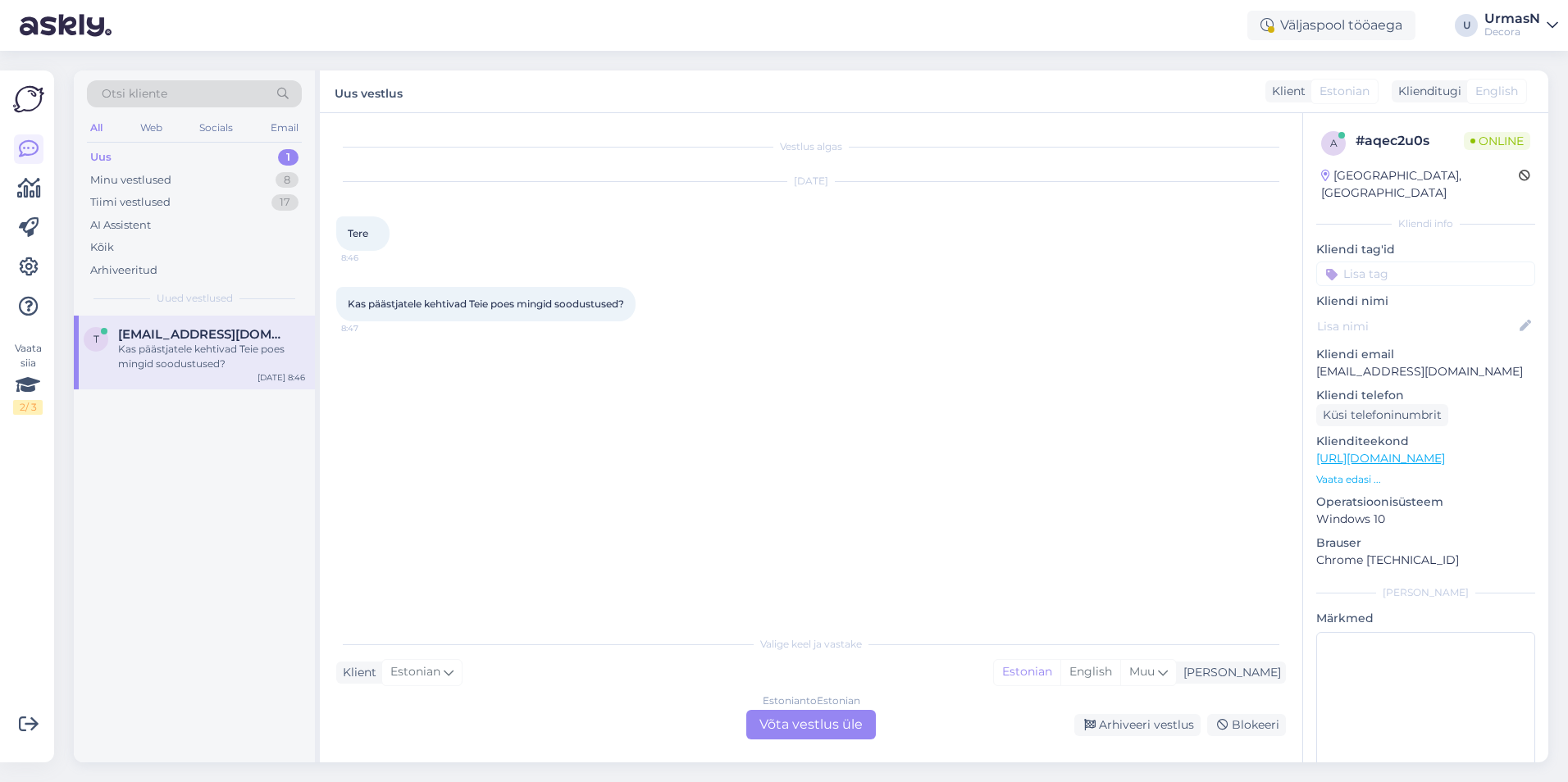
click at [835, 731] on div "Estonian to Estonian Võta vestlus üle" at bounding box center [811, 724] width 130 height 30
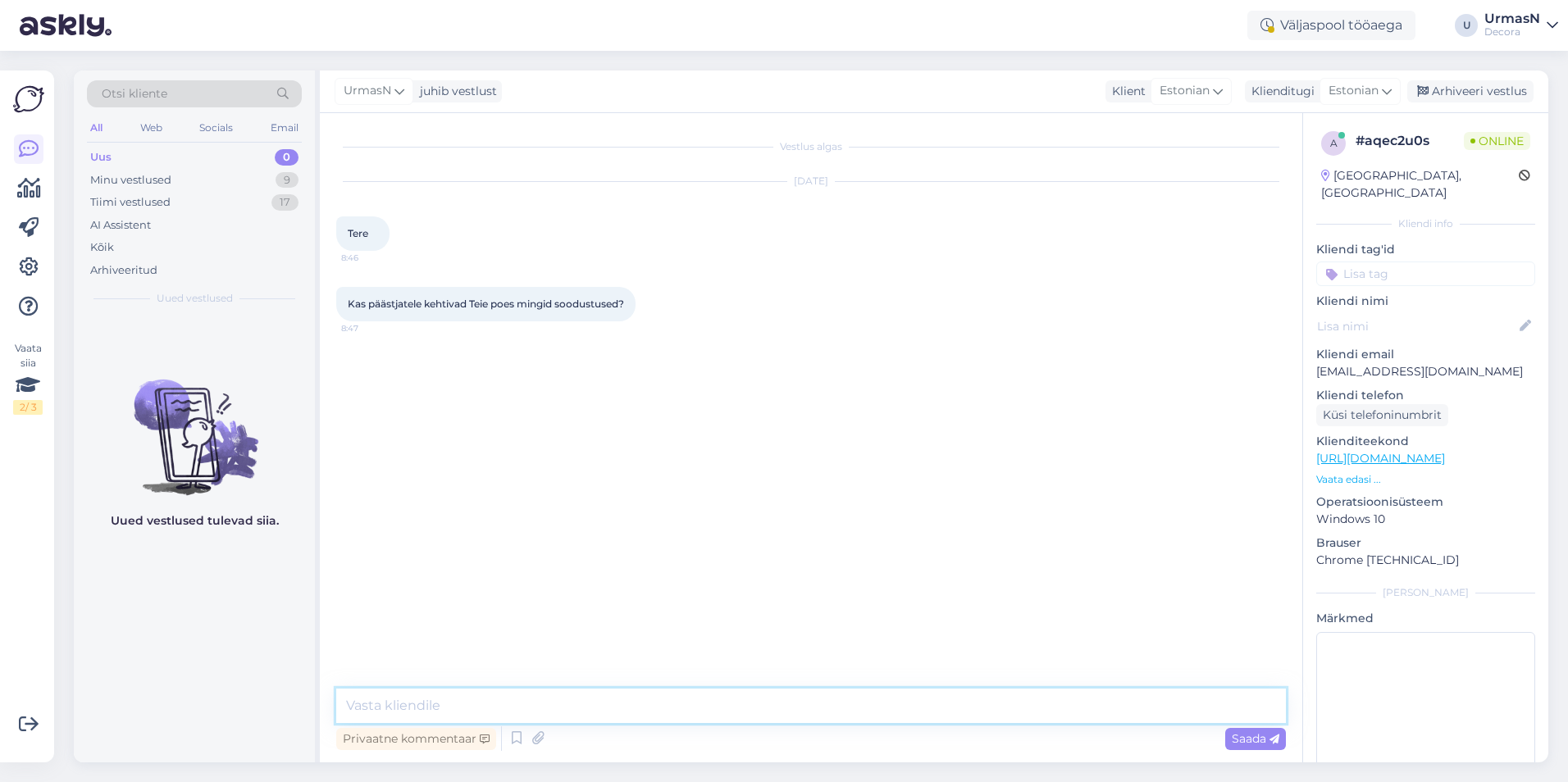
click at [524, 707] on textarea at bounding box center [811, 706] width 950 height 35
type textarea "Tere!"
type textarea "Päästeametil kui asutusel on oma soodustus."
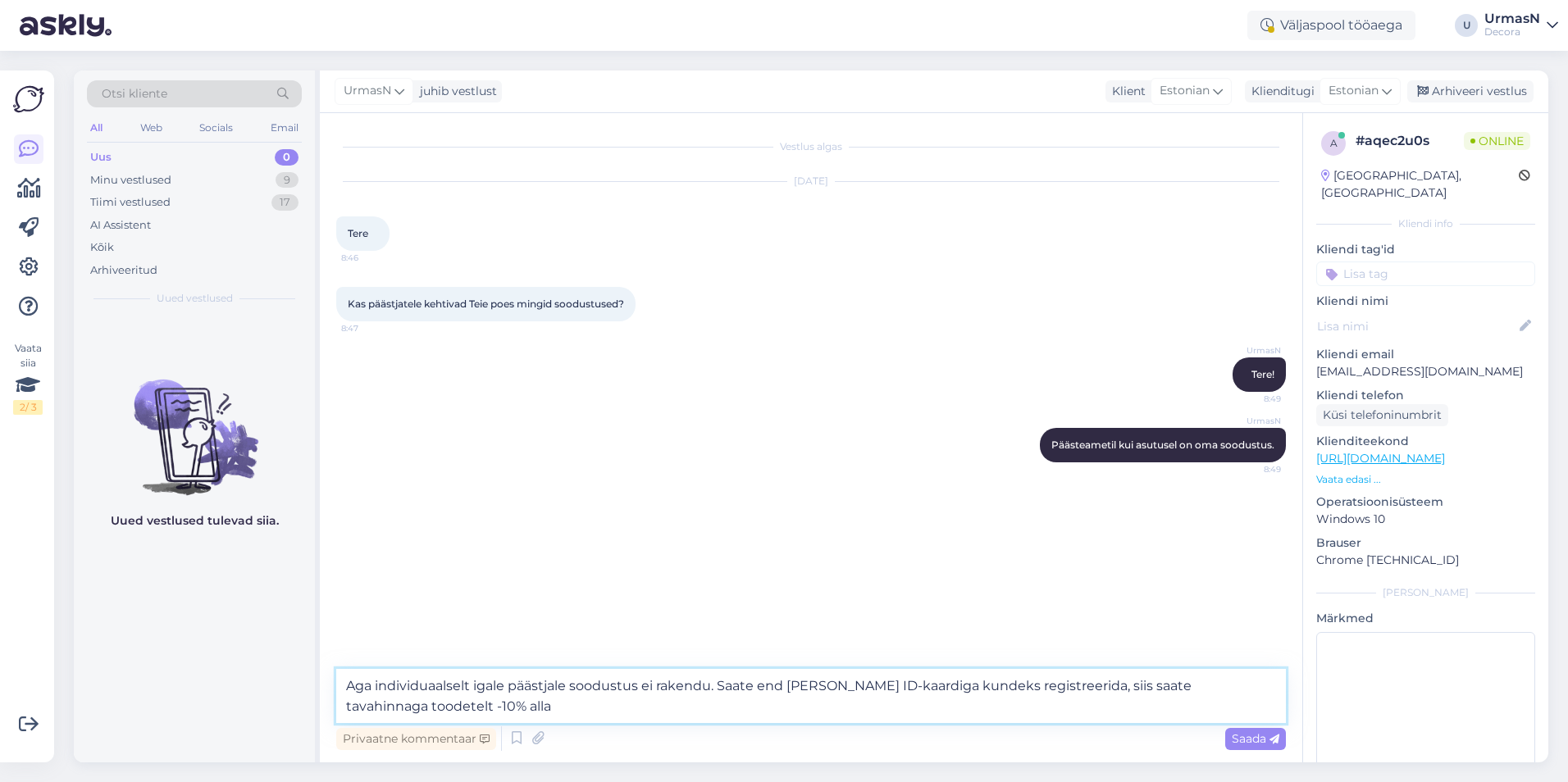
type textarea "Aga individuaalselt igale päästjale soodustus ei rakendu. Saate end [PERSON_NAM…"
